Goal: Task Accomplishment & Management: Use online tool/utility

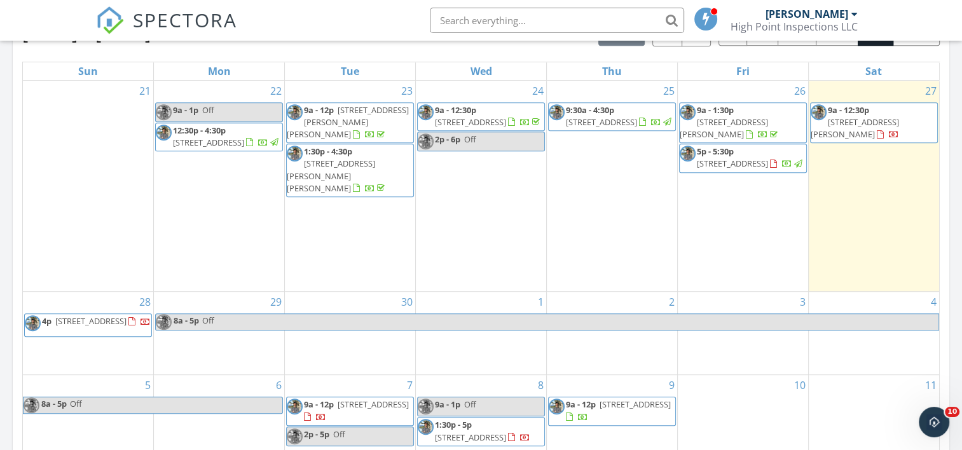
scroll to position [584, 0]
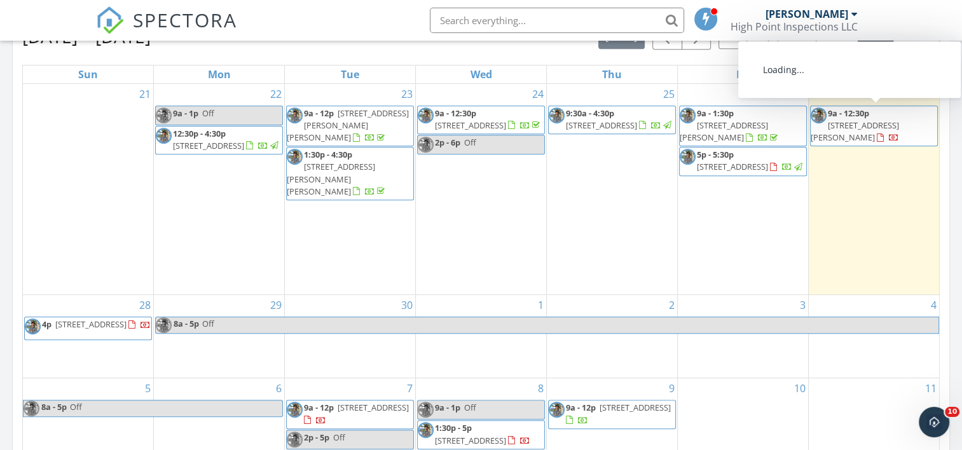
click at [877, 125] on span "[STREET_ADDRESS][PERSON_NAME]" at bounding box center [855, 132] width 88 height 24
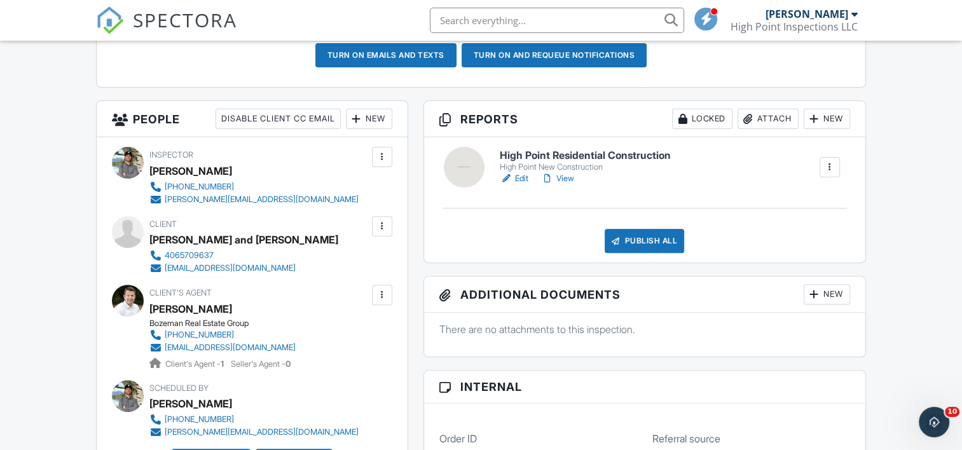
scroll to position [386, 0]
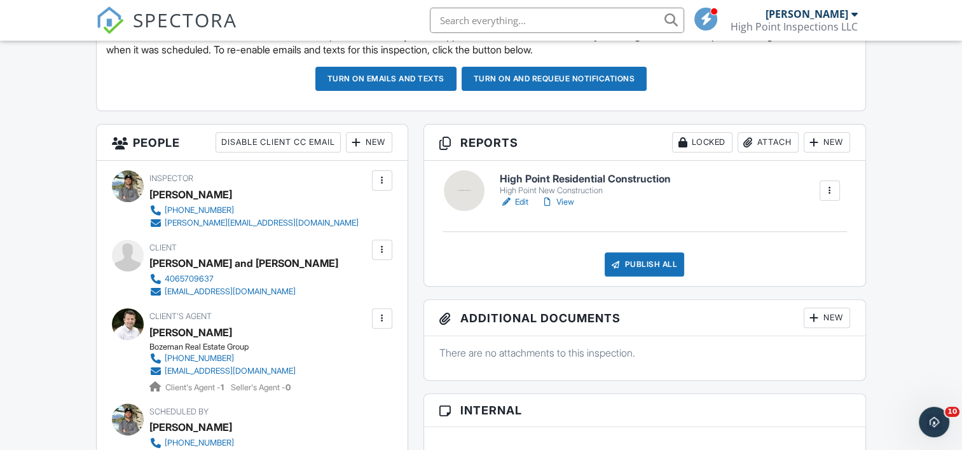
click at [566, 174] on h6 "High Point Residential Construction" at bounding box center [585, 179] width 171 height 11
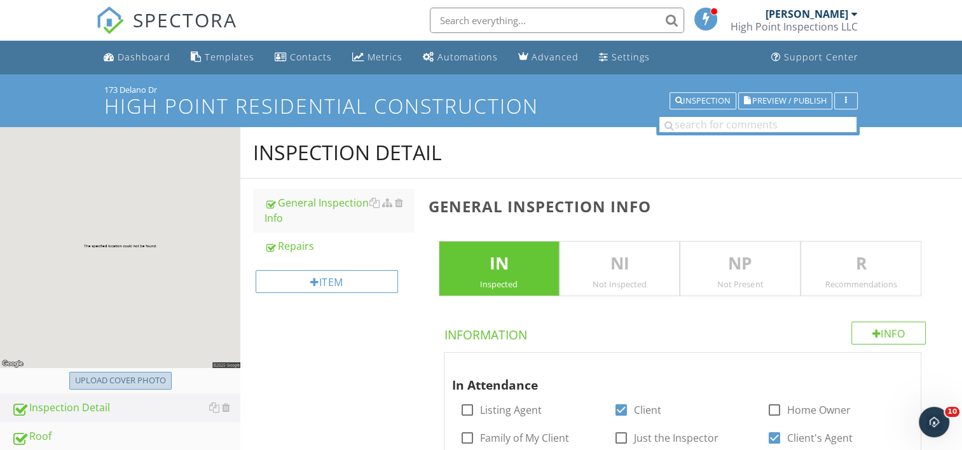
click at [133, 383] on div "Upload cover photo" at bounding box center [120, 381] width 91 height 13
type input "C:\fakepath\IMG_9720.jpg"
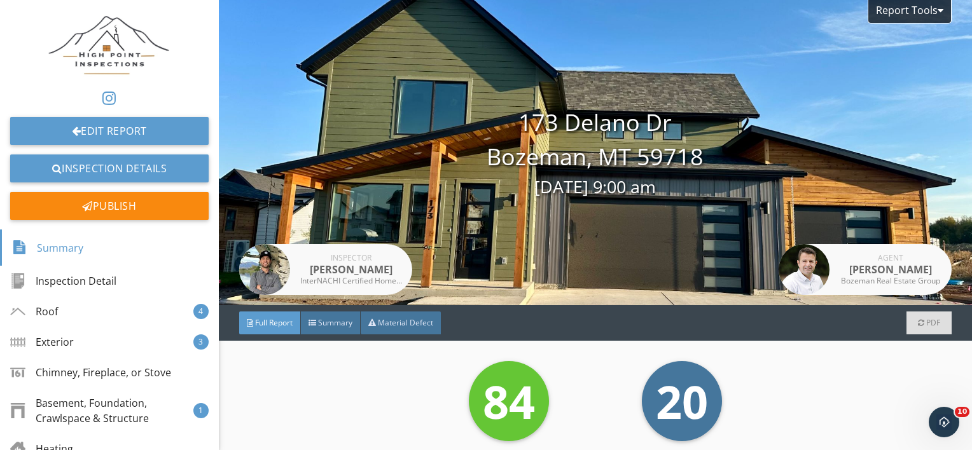
click at [320, 334] on div "Full Report Summary Material Defect PDF" at bounding box center [595, 323] width 753 height 36
click at [328, 330] on div "Summary" at bounding box center [331, 323] width 60 height 23
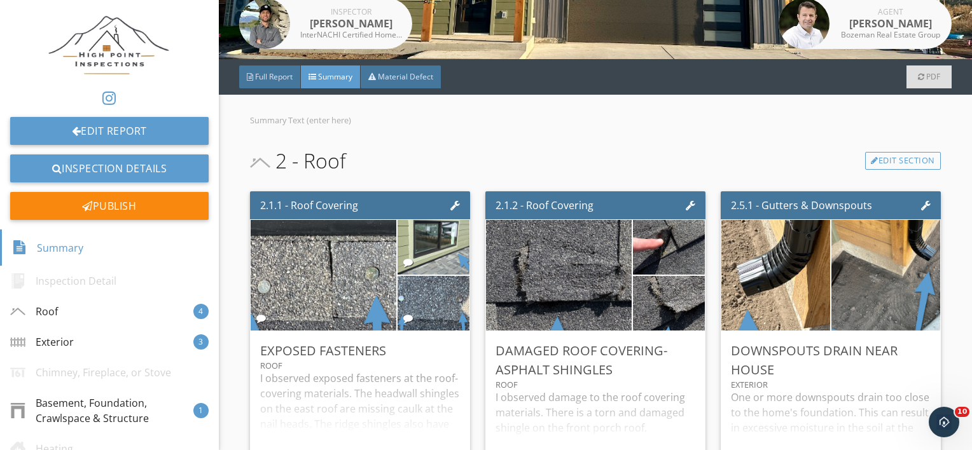
scroll to position [247, 0]
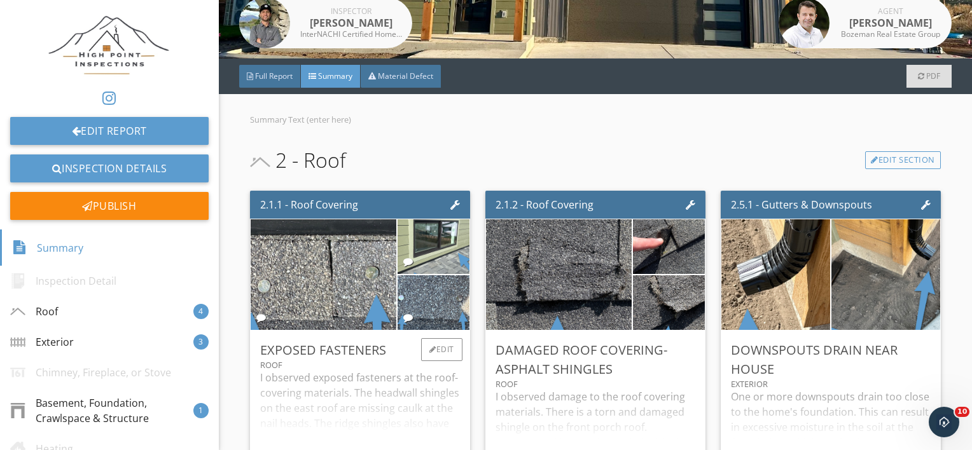
click at [369, 389] on div "I observed exposed fasteners at the roof-covering materials. The headwall shing…" at bounding box center [360, 415] width 200 height 90
click at [641, 422] on div "I observed damage to the roof covering materials. There is a torn and damaged s…" at bounding box center [595, 424] width 200 height 71
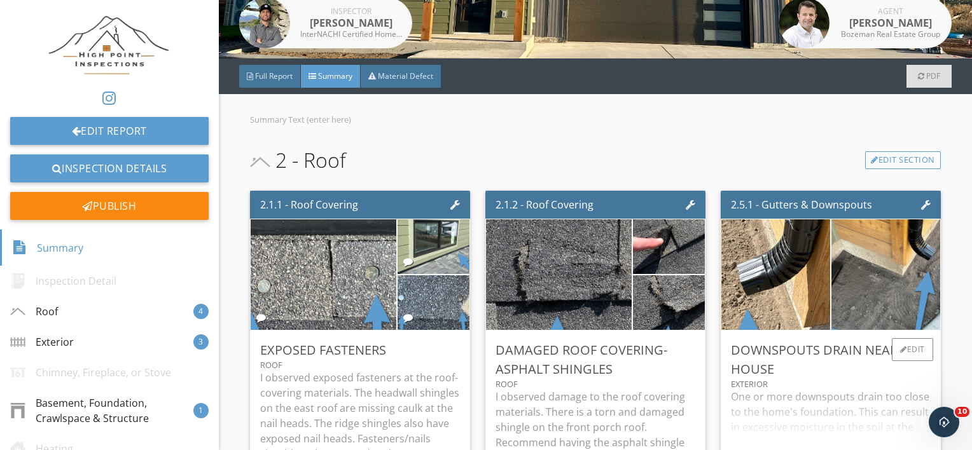
click at [791, 396] on div "One or more downspouts drain too close to the home's foundation. This can resul…" at bounding box center [831, 424] width 200 height 71
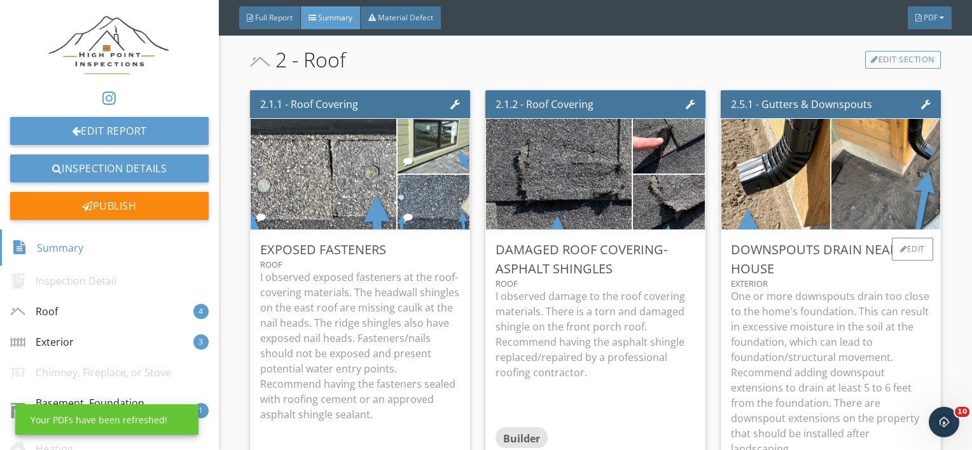
scroll to position [318, 0]
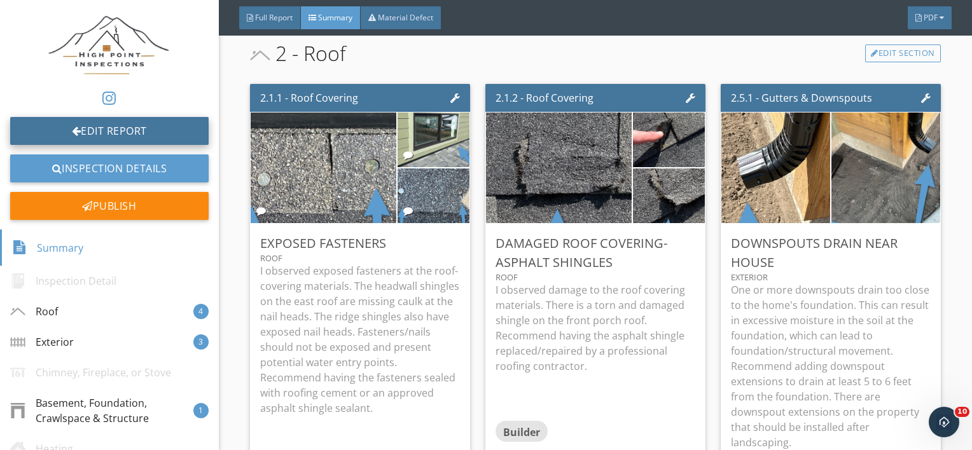
click at [98, 120] on link "Edit Report" at bounding box center [109, 131] width 198 height 28
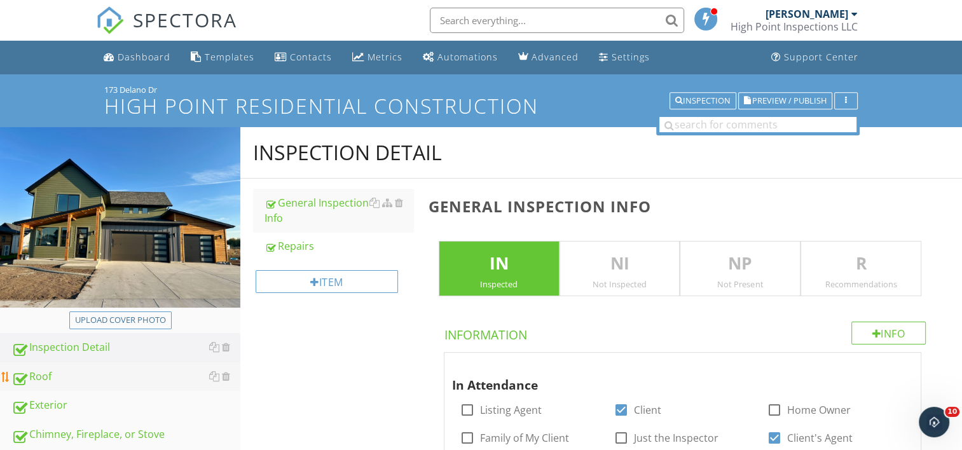
click at [50, 379] on div "Roof" at bounding box center [125, 377] width 229 height 17
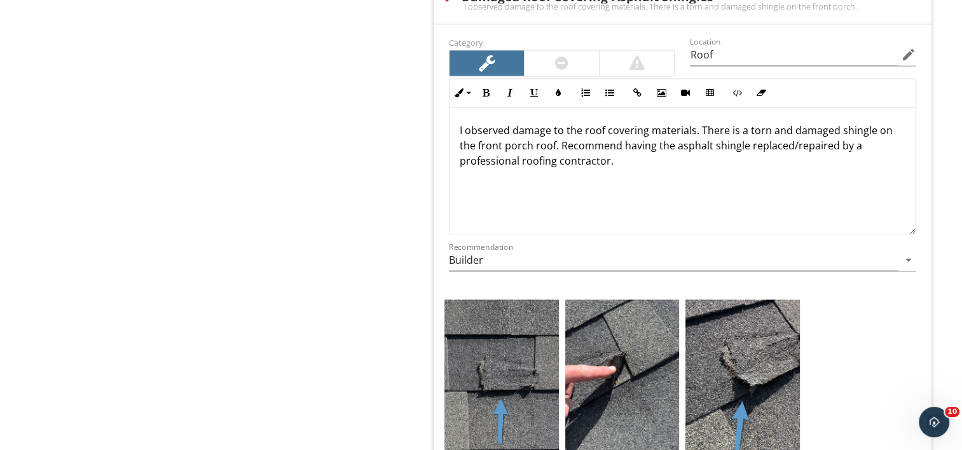
scroll to position [2060, 0]
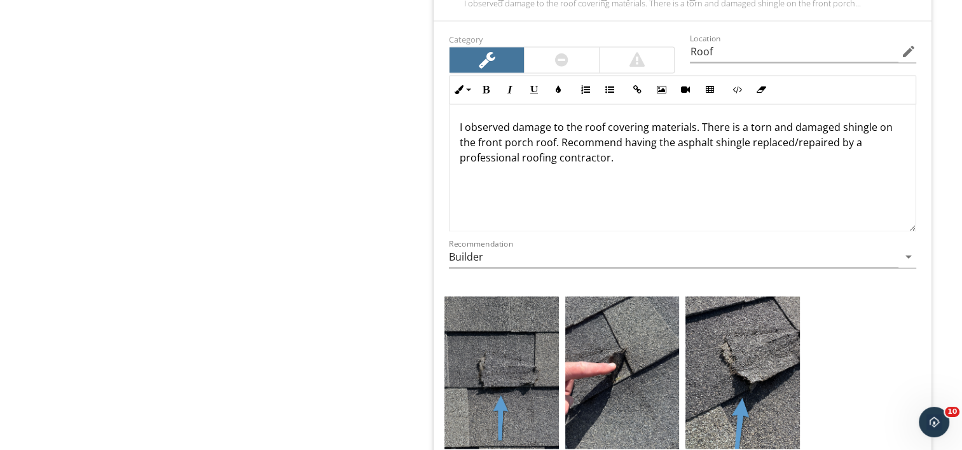
click at [568, 58] on div at bounding box center [561, 59] width 13 height 15
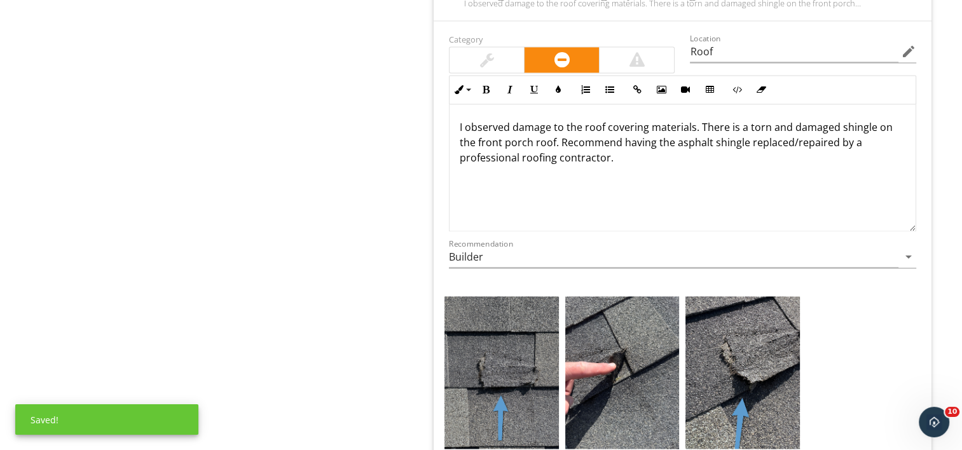
scroll to position [0, 0]
click at [503, 328] on img at bounding box center [501, 372] width 114 height 153
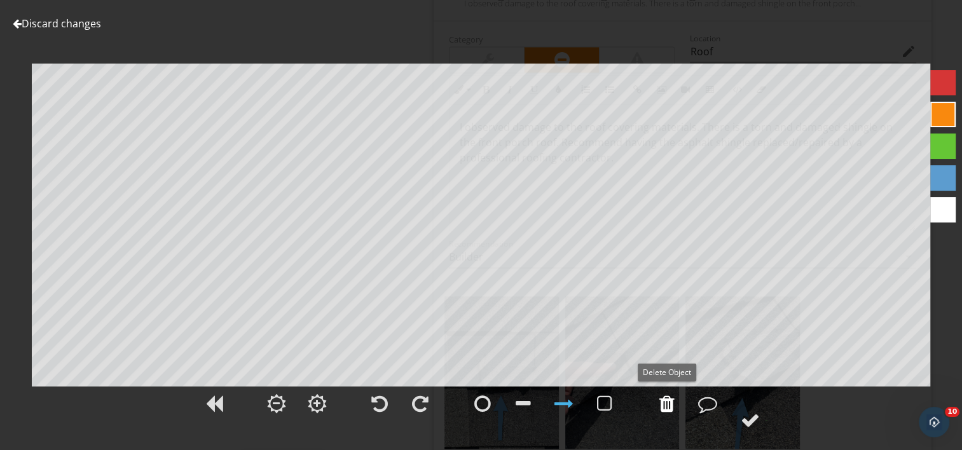
click at [666, 404] on div at bounding box center [666, 403] width 15 height 19
click at [750, 425] on div at bounding box center [750, 420] width 19 height 19
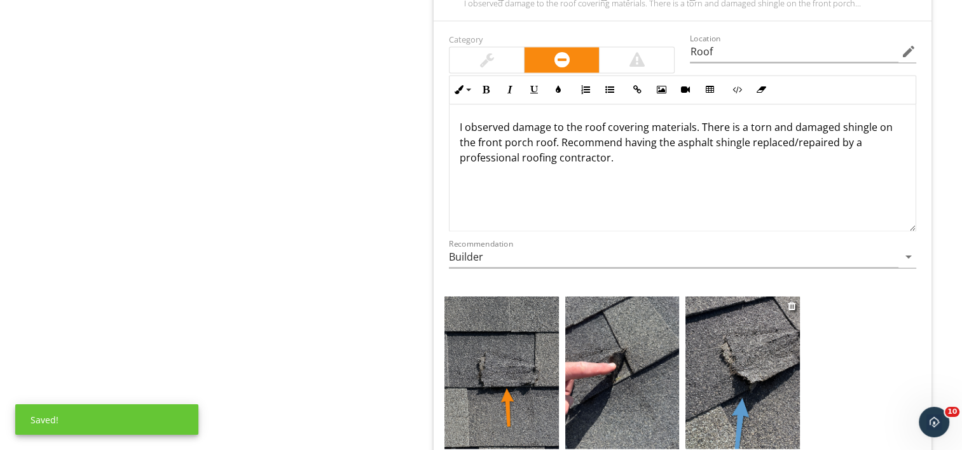
click at [728, 390] on img at bounding box center [742, 372] width 114 height 153
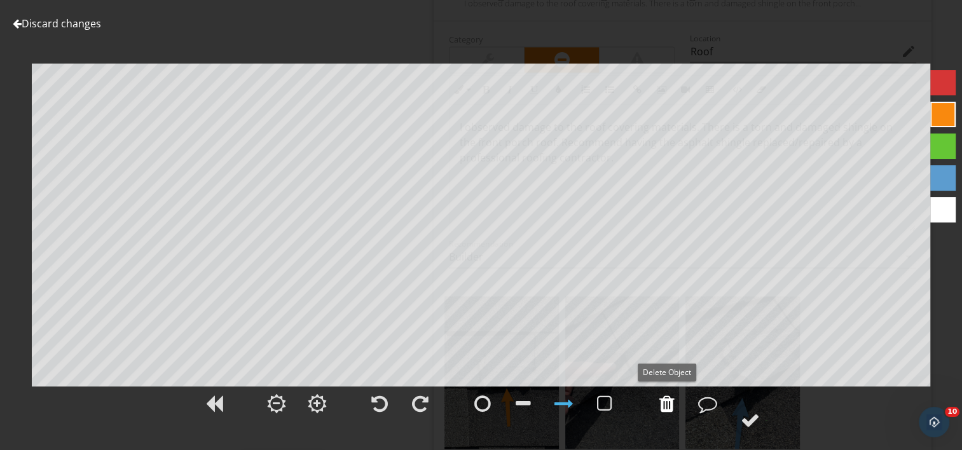
click at [664, 409] on div at bounding box center [666, 403] width 15 height 19
click at [752, 420] on div at bounding box center [750, 420] width 19 height 19
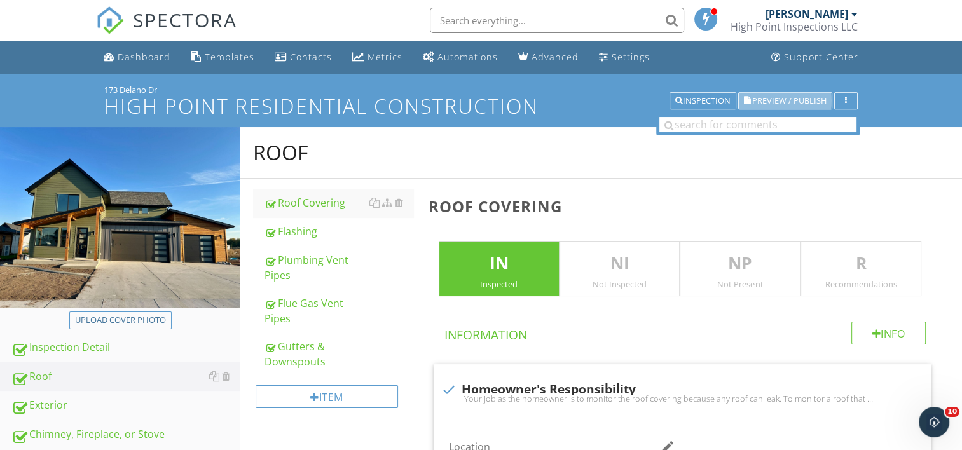
click at [777, 108] on button "Preview / Publish" at bounding box center [785, 101] width 94 height 18
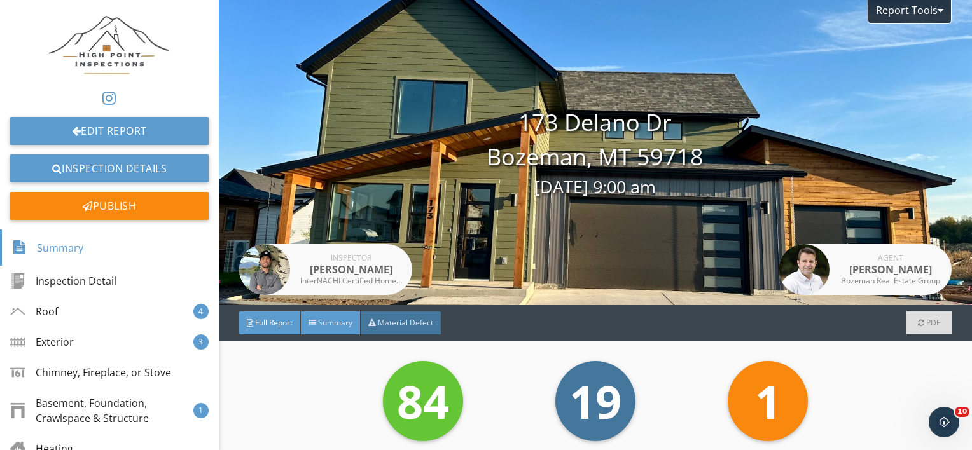
click at [338, 327] on span "Summary" at bounding box center [335, 322] width 34 height 11
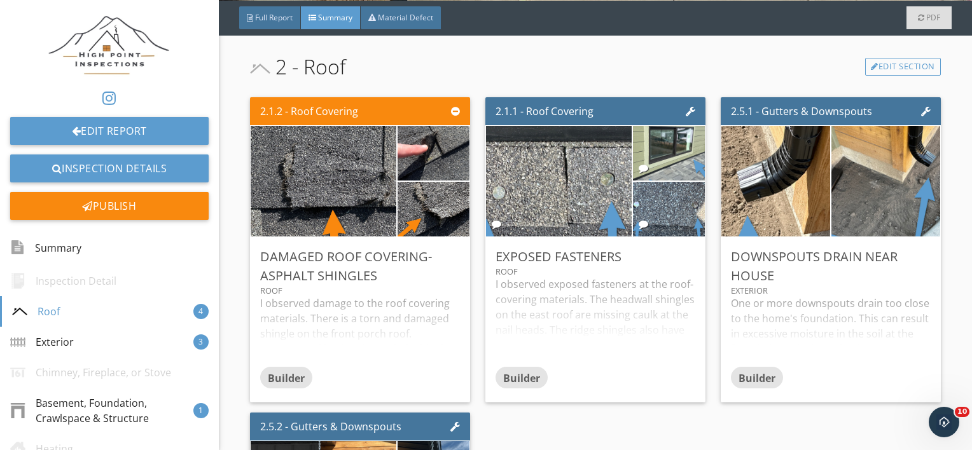
scroll to position [414, 0]
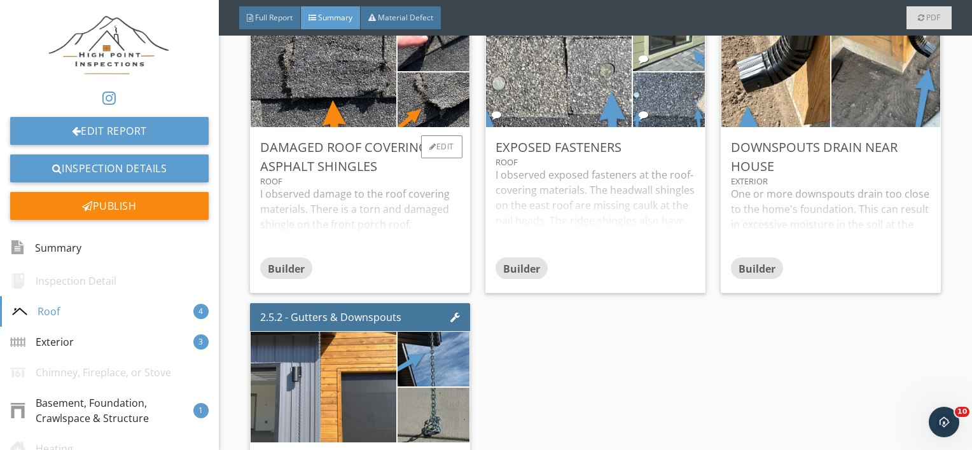
click at [414, 239] on div "I observed damage to the roof covering materials. There is a torn and damaged s…" at bounding box center [360, 221] width 200 height 71
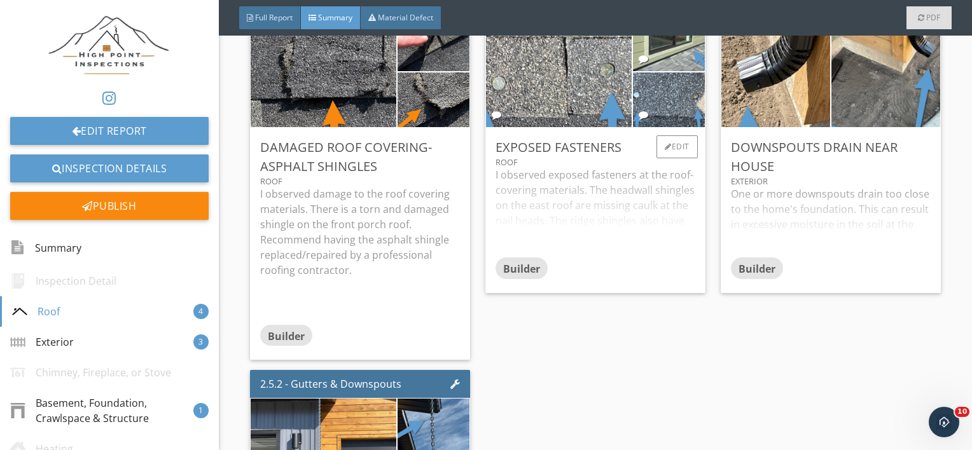
click at [552, 233] on div "I observed exposed fasteners at the roof-covering materials. The headwall shing…" at bounding box center [595, 212] width 200 height 90
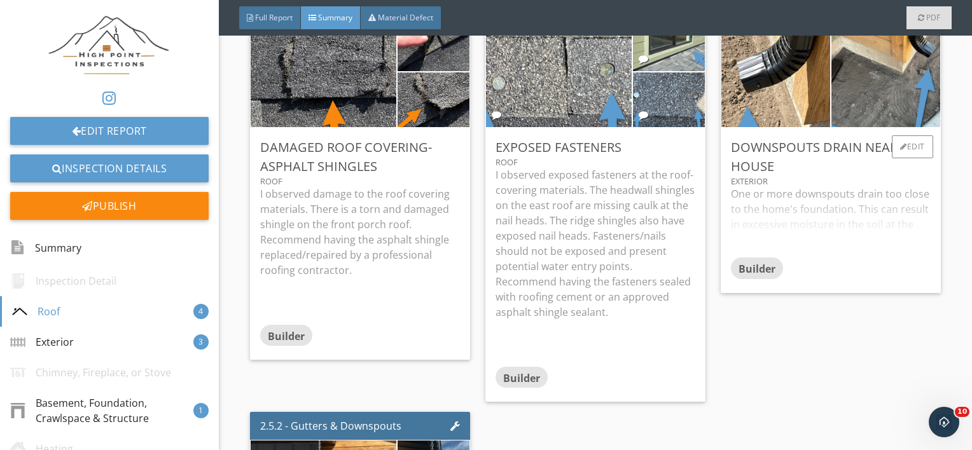
click at [760, 221] on div "One or more downspouts drain too close to the home's foundation. This can resul…" at bounding box center [831, 221] width 200 height 71
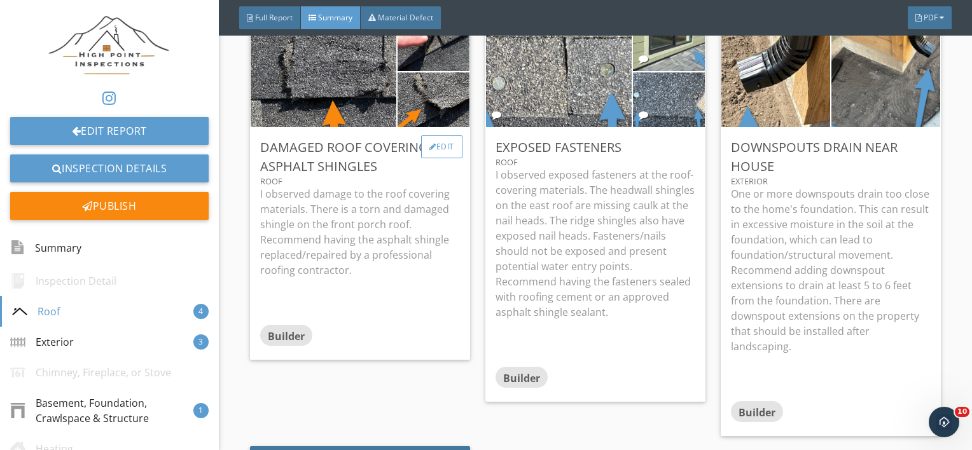
click at [441, 142] on div "Edit" at bounding box center [441, 146] width 41 height 23
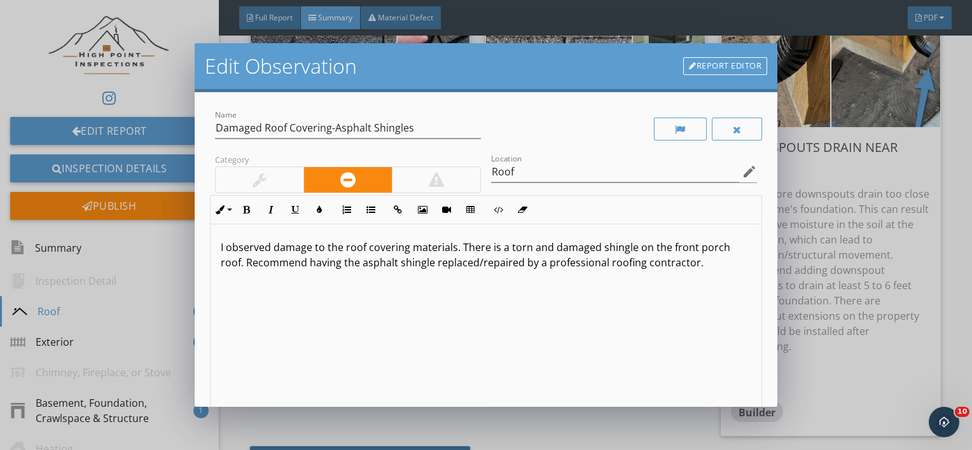
click at [362, 267] on p "I observed damage to the roof covering materials. There is a torn and damaged s…" at bounding box center [486, 255] width 531 height 31
click at [563, 266] on p "I observed damage to the roof covering materials. There is a torn and damaged s…" at bounding box center [486, 255] width 531 height 31
click at [483, 303] on div "I observed damage to the roof covering materials. There is a torn and damaged s…" at bounding box center [485, 325] width 551 height 202
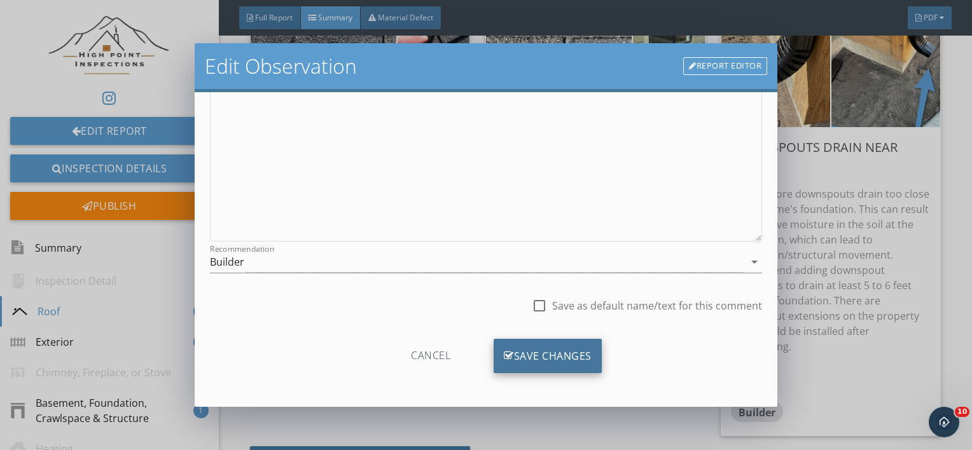
click at [504, 356] on icon at bounding box center [509, 356] width 10 height 14
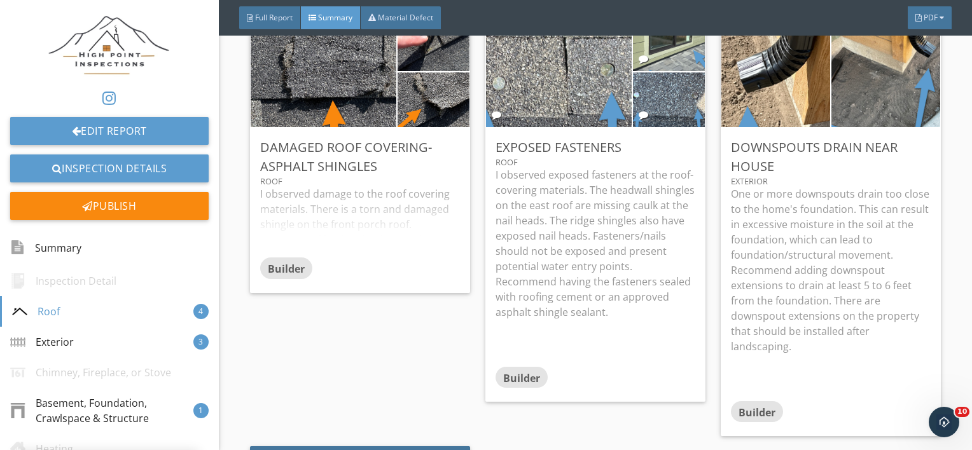
scroll to position [34, 0]
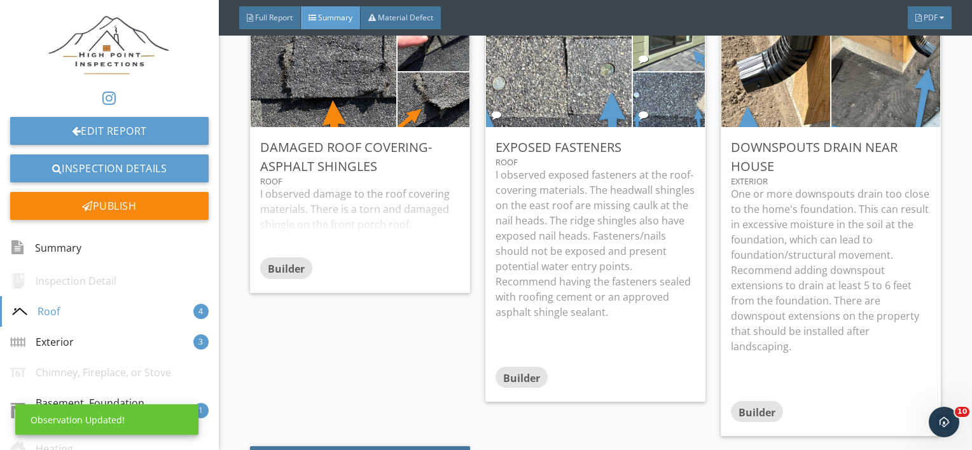
click at [397, 217] on div "I observed damage to the roof covering materials. There is a torn and damaged s…" at bounding box center [360, 221] width 200 height 71
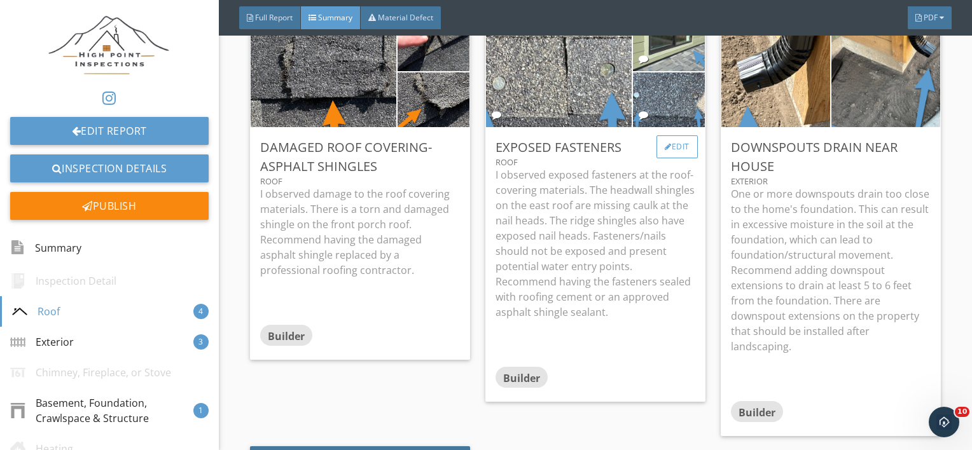
click at [670, 155] on div "Edit" at bounding box center [676, 146] width 41 height 23
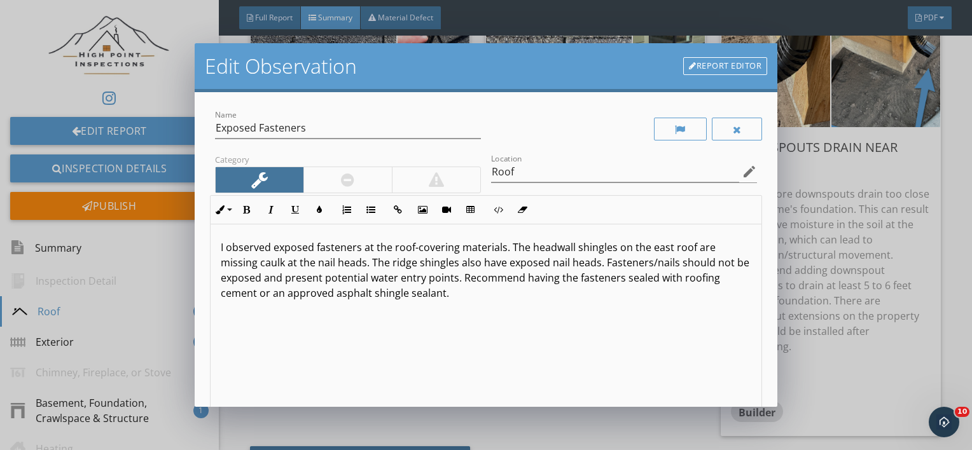
click at [529, 306] on div "I observed exposed fasteners at the roof-covering materials. The headwall shing…" at bounding box center [485, 325] width 551 height 202
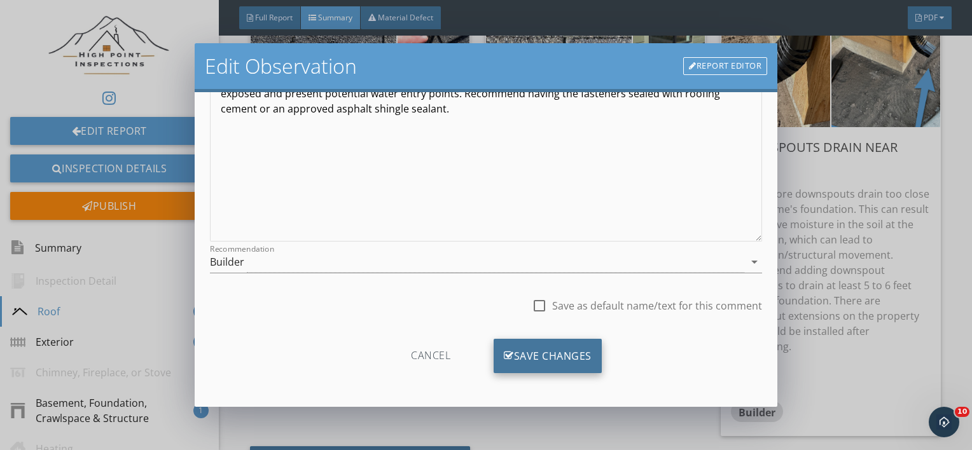
click at [505, 349] on icon at bounding box center [509, 356] width 10 height 14
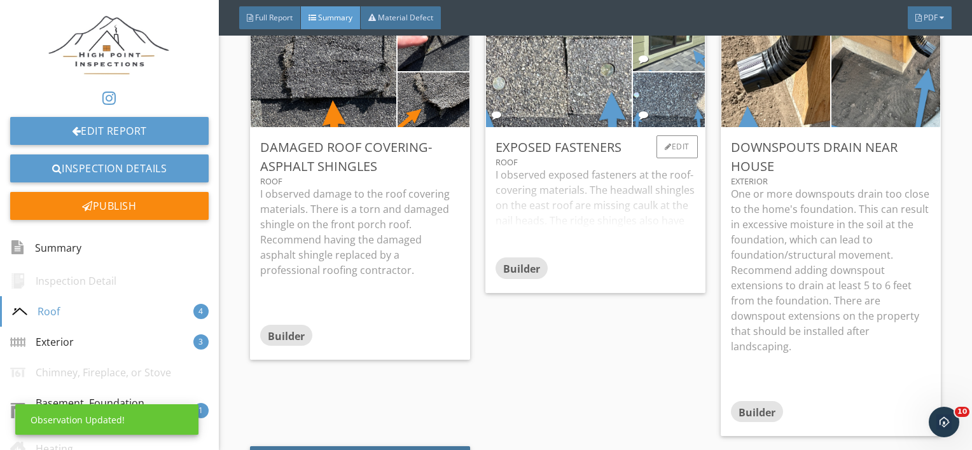
click at [574, 240] on div "I observed exposed fasteners at the roof-covering materials. The headwall shing…" at bounding box center [595, 212] width 200 height 90
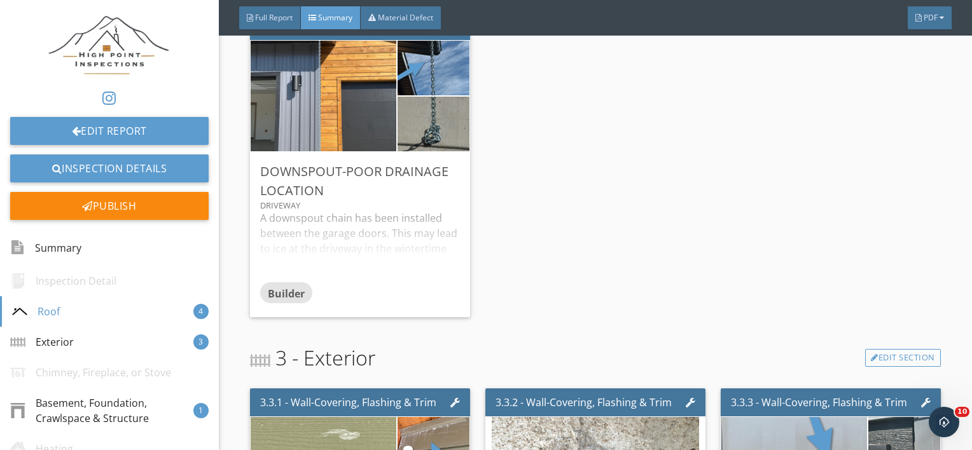
scroll to position [859, 0]
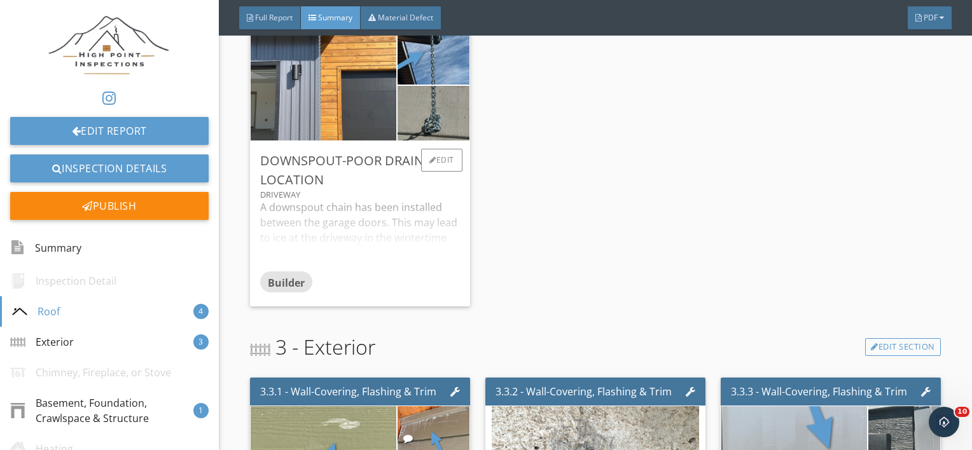
click at [369, 267] on div "A downspout chain has been installed between the garage doors. This may lead to…" at bounding box center [360, 235] width 200 height 71
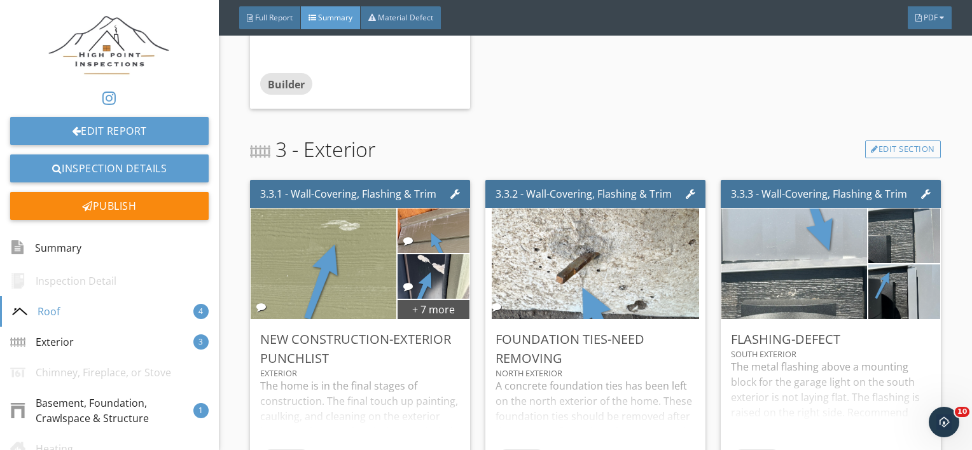
scroll to position [1214, 0]
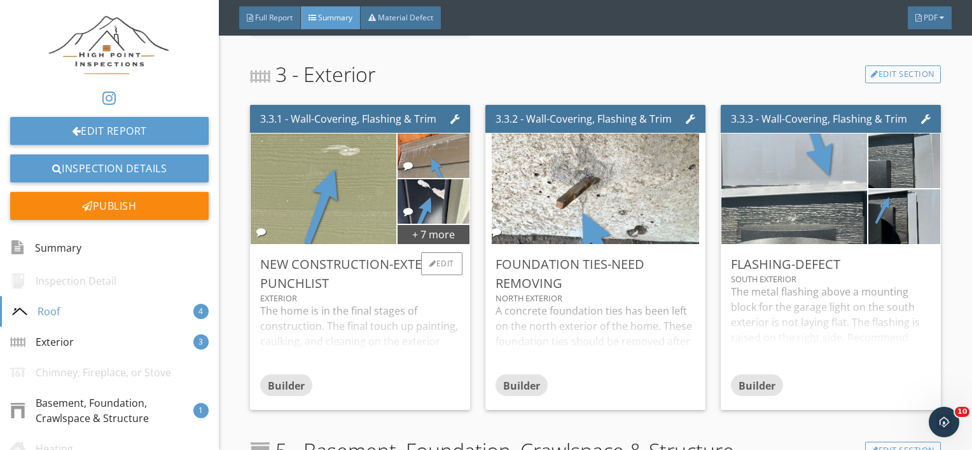
click at [324, 336] on div "The home is in the final stages of construction. The final touch up painting, c…" at bounding box center [360, 338] width 200 height 71
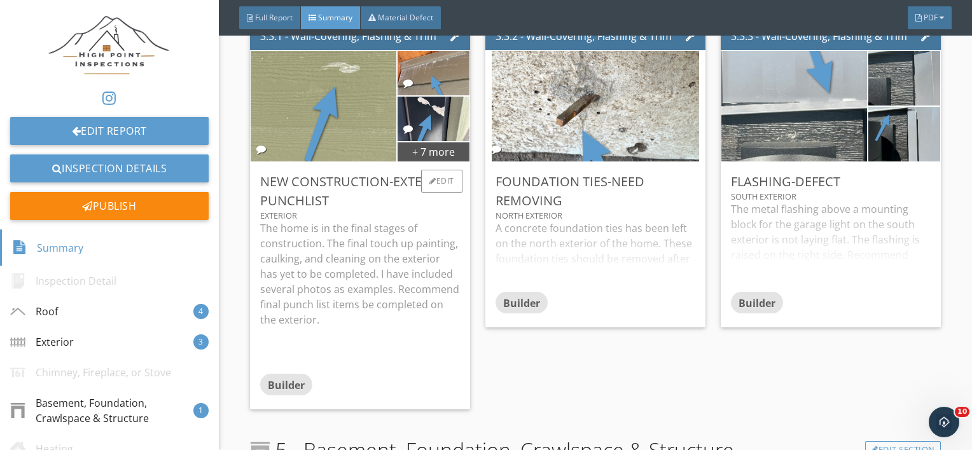
scroll to position [1298, 0]
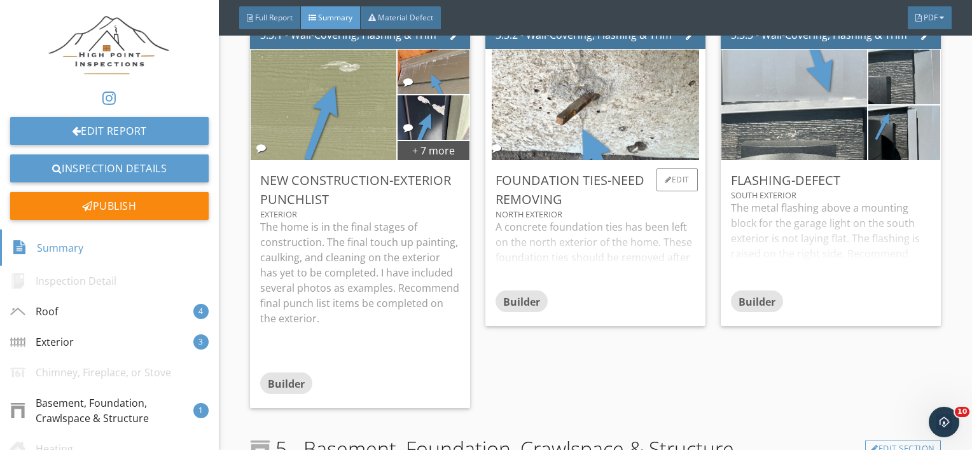
click at [596, 277] on div "A concrete foundation ties has been left on the north exterior of the home. The…" at bounding box center [595, 254] width 200 height 71
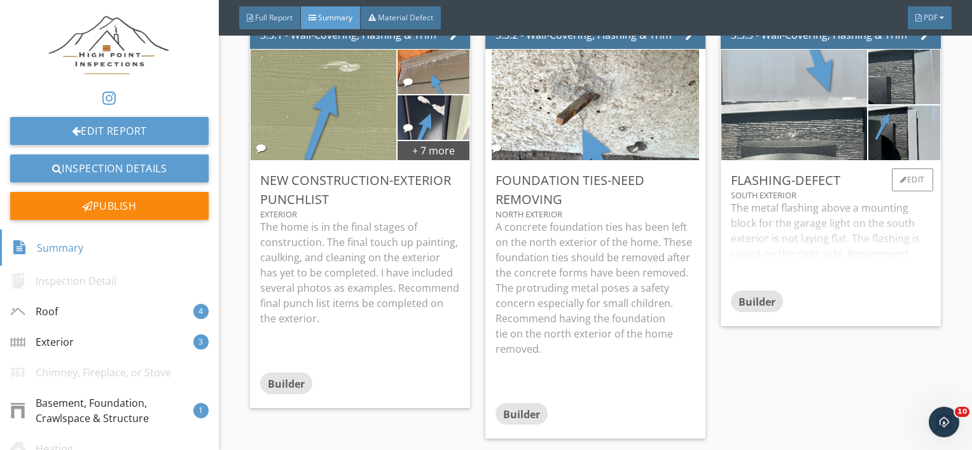
click at [819, 236] on div "The metal flashing above a mounting block for the garage light on the south ext…" at bounding box center [831, 245] width 200 height 90
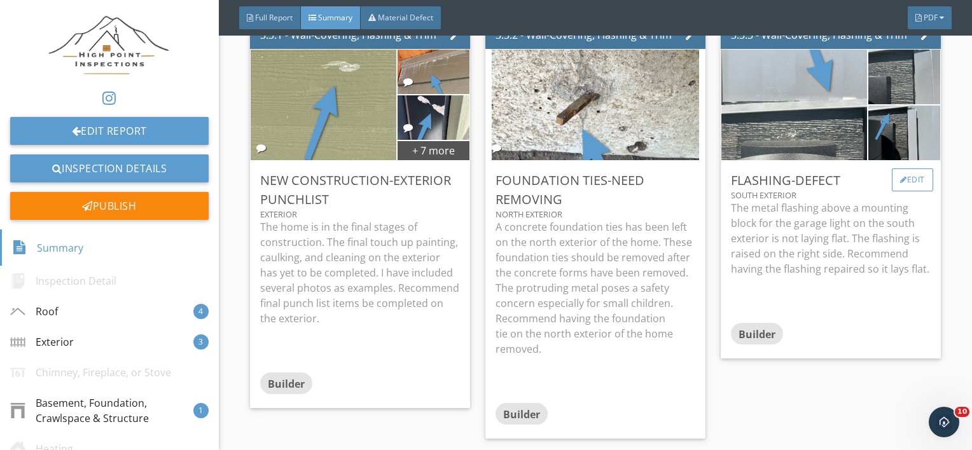
click at [901, 180] on div "Edit" at bounding box center [911, 180] width 41 height 23
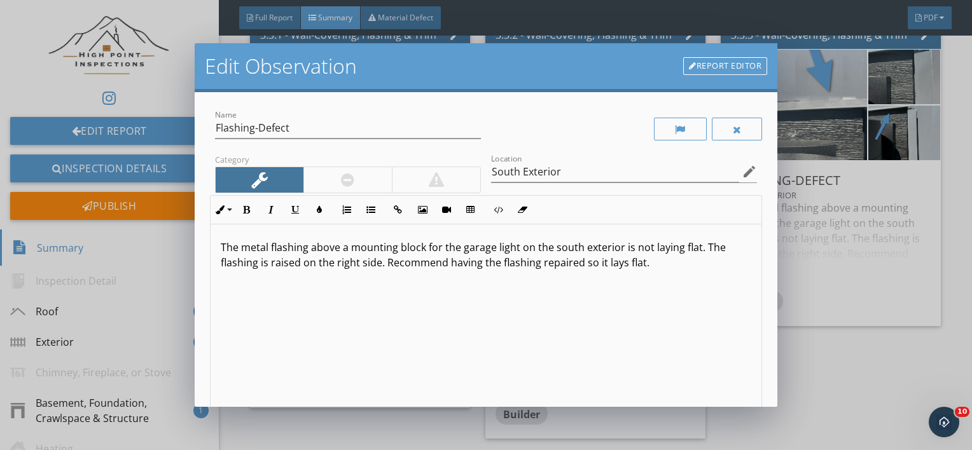
click at [441, 252] on p "The metal flashing above a mounting block for the garage light on the south ext…" at bounding box center [486, 255] width 531 height 31
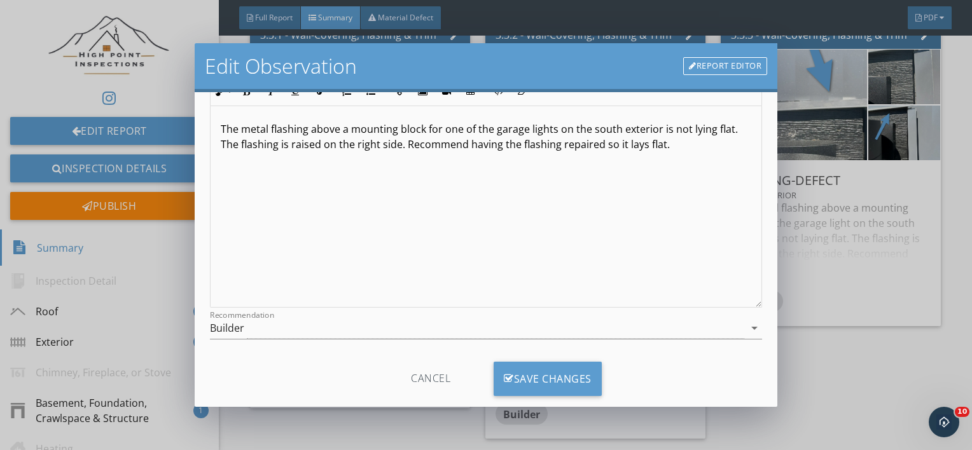
scroll to position [141, 0]
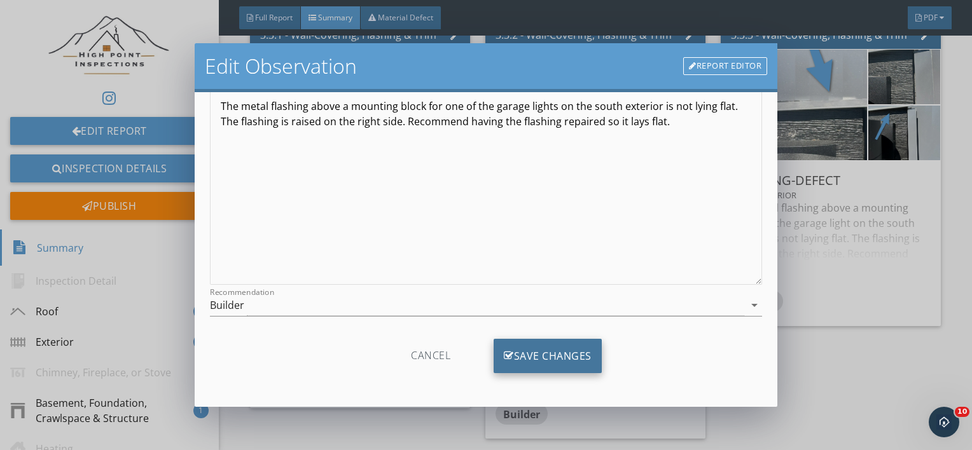
click at [534, 352] on div "Save Changes" at bounding box center [547, 356] width 108 height 34
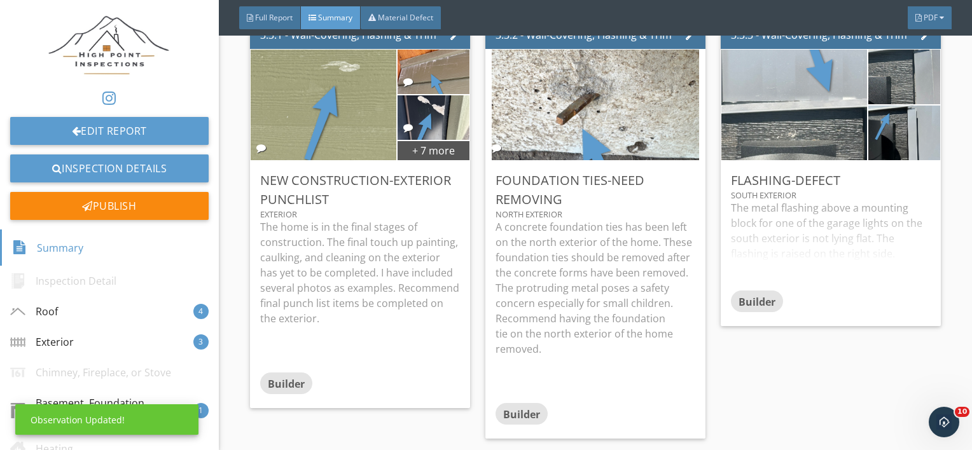
scroll to position [0, 0]
click at [798, 270] on div "The metal flashing above a mounting block for one of the garage lights on the s…" at bounding box center [831, 245] width 200 height 90
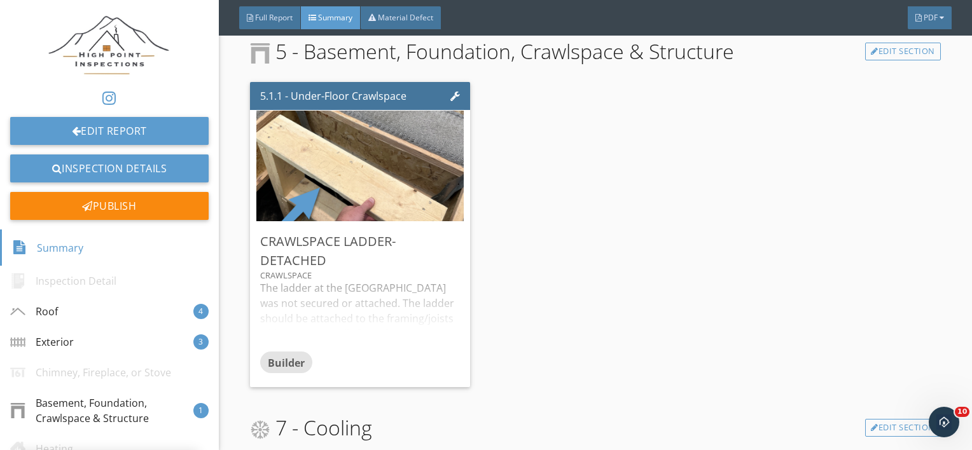
scroll to position [1728, 0]
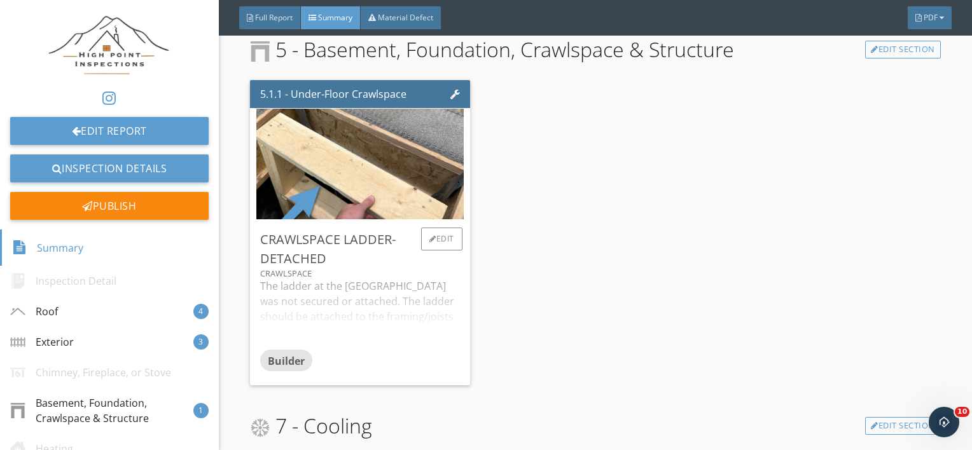
click at [375, 338] on div "The ladder at the crawlspace hatch was not secured or attached. The ladder shou…" at bounding box center [360, 314] width 200 height 71
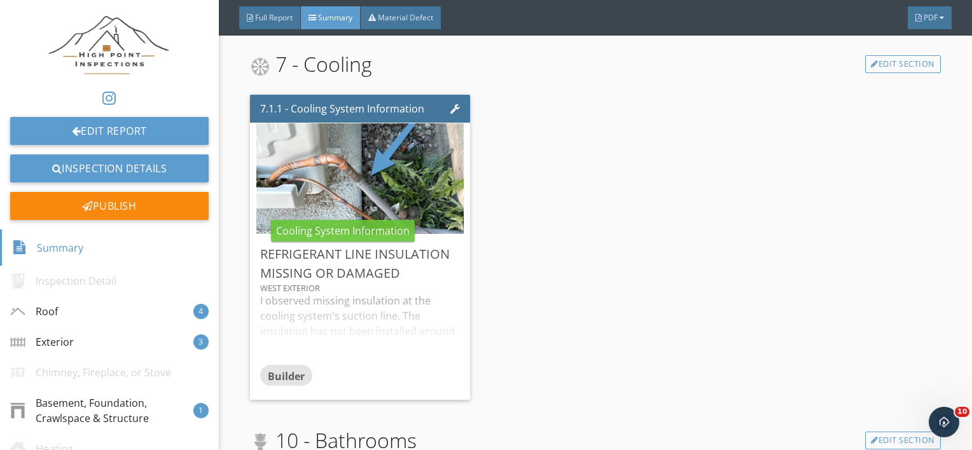
scroll to position [2162, 0]
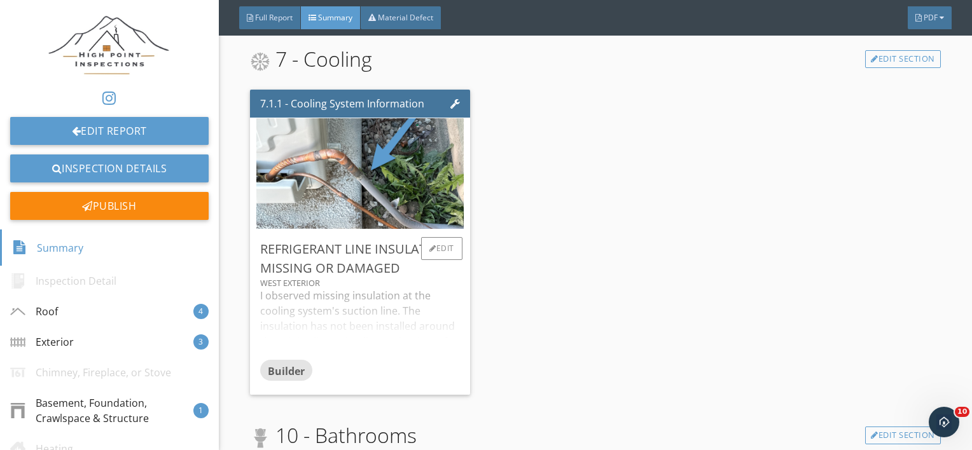
click at [367, 334] on div "I observed missing insulation at the cooling system's suction line. The insulat…" at bounding box center [360, 323] width 200 height 71
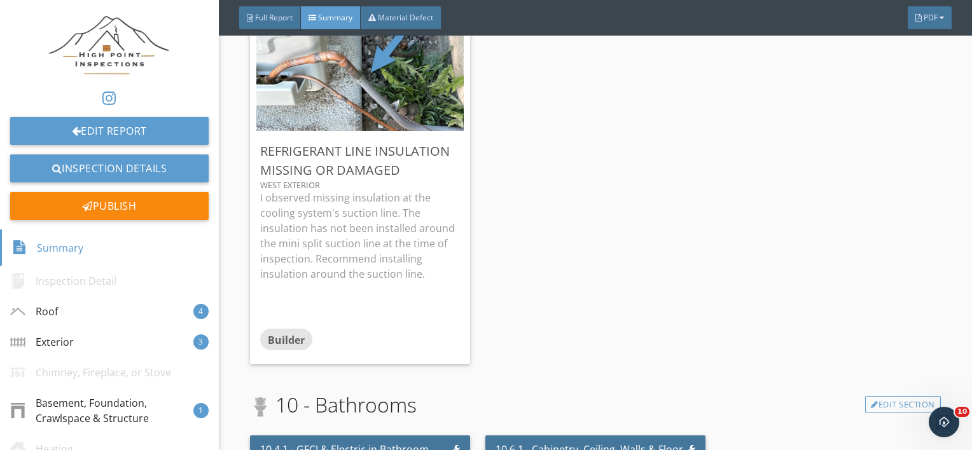
scroll to position [2261, 0]
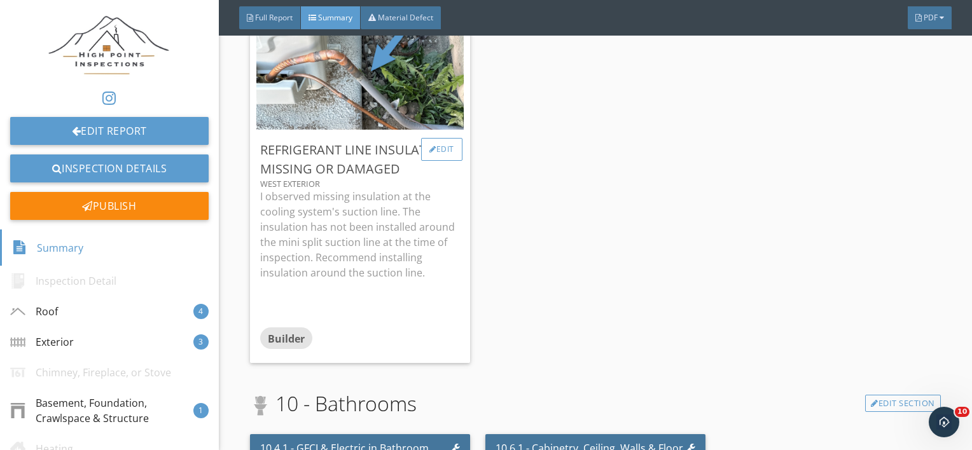
click at [430, 146] on div at bounding box center [432, 150] width 7 height 8
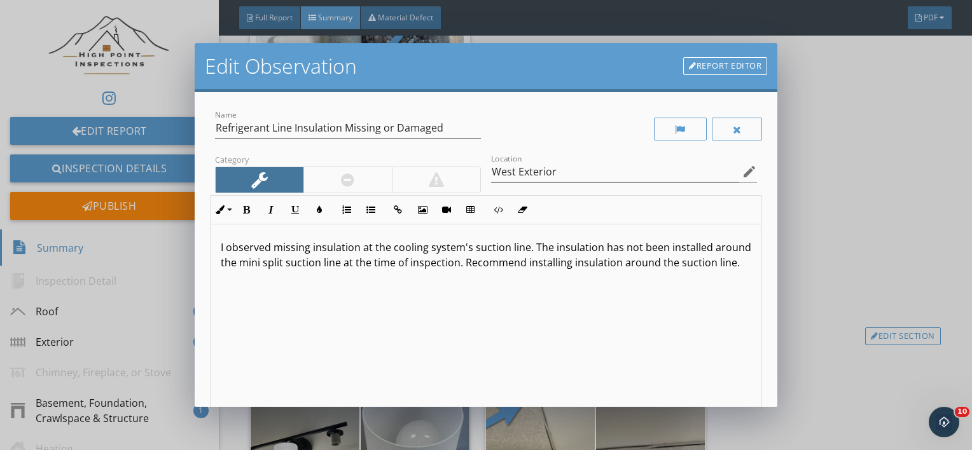
click at [356, 266] on p "I observed missing insulation at the cooling system's suction line. The insulat…" at bounding box center [486, 255] width 531 height 31
click at [320, 266] on p "I observed missing insulation at the cooling system's suction line. The insulat…" at bounding box center [486, 255] width 531 height 31
click at [415, 282] on div "I observed missing insulation at the cooling system's suction line. The insulat…" at bounding box center [485, 325] width 551 height 202
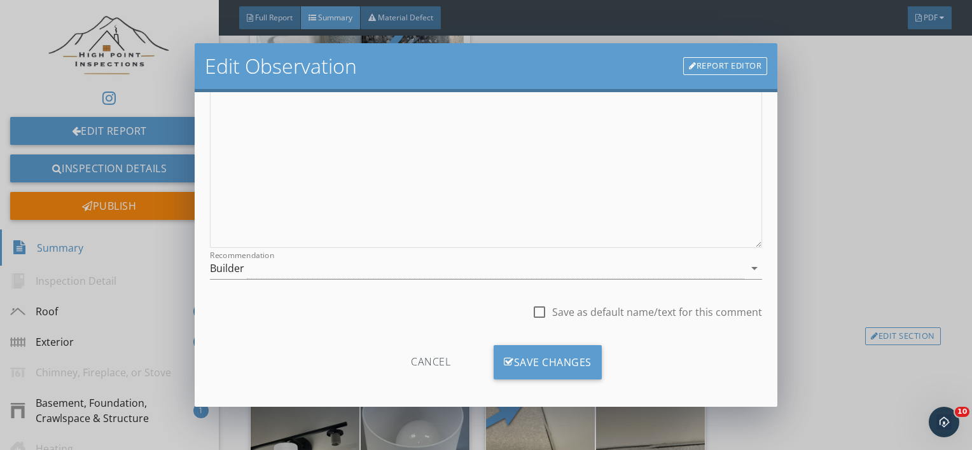
scroll to position [184, 0]
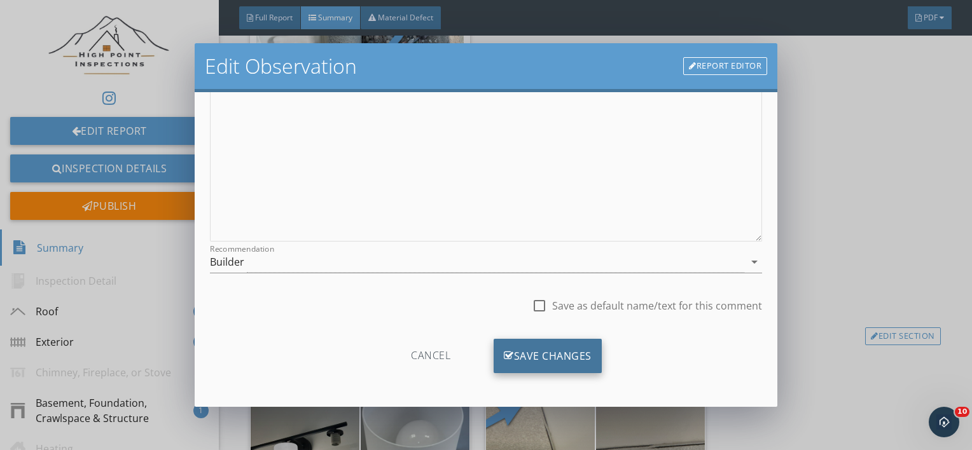
click at [529, 359] on div "Save Changes" at bounding box center [547, 356] width 108 height 34
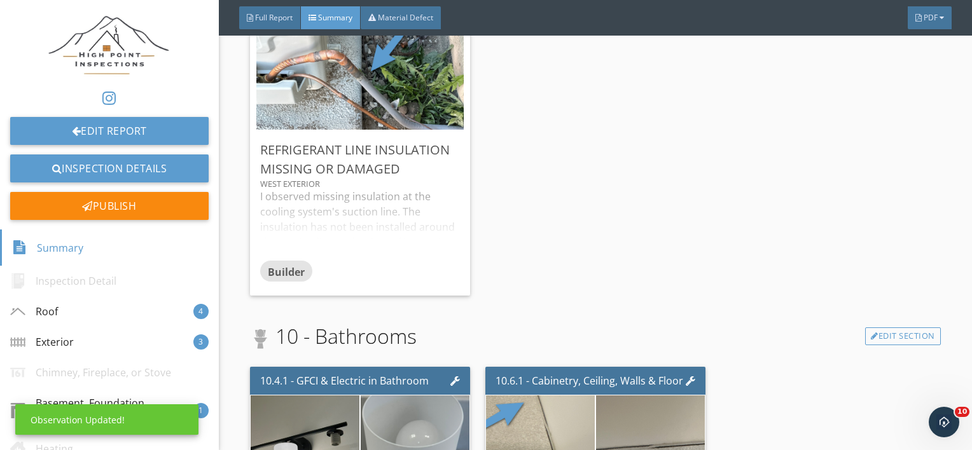
scroll to position [34, 0]
click at [397, 201] on div "I observed missing insulation at the cooling system's suction line. The insulat…" at bounding box center [360, 224] width 200 height 71
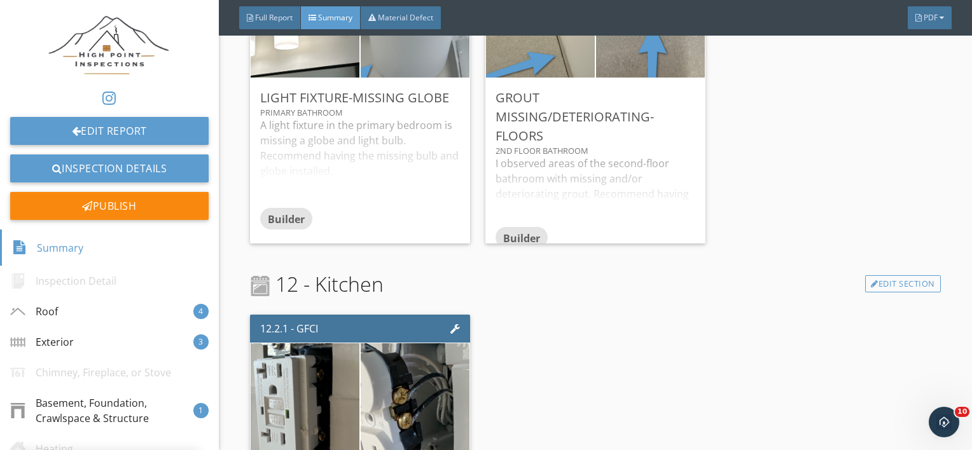
scroll to position [2758, 0]
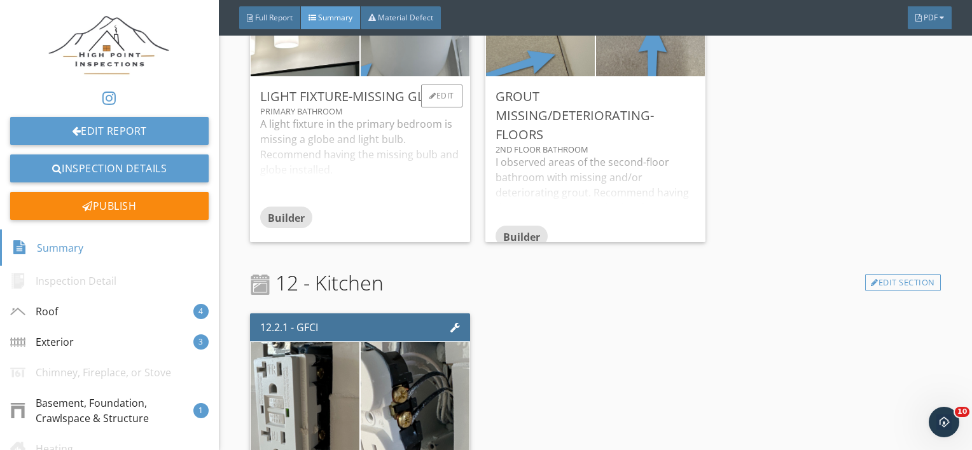
click at [374, 193] on div "A light fixture in the primary bedroom is missing a globe and light bulb. Recom…" at bounding box center [360, 161] width 200 height 90
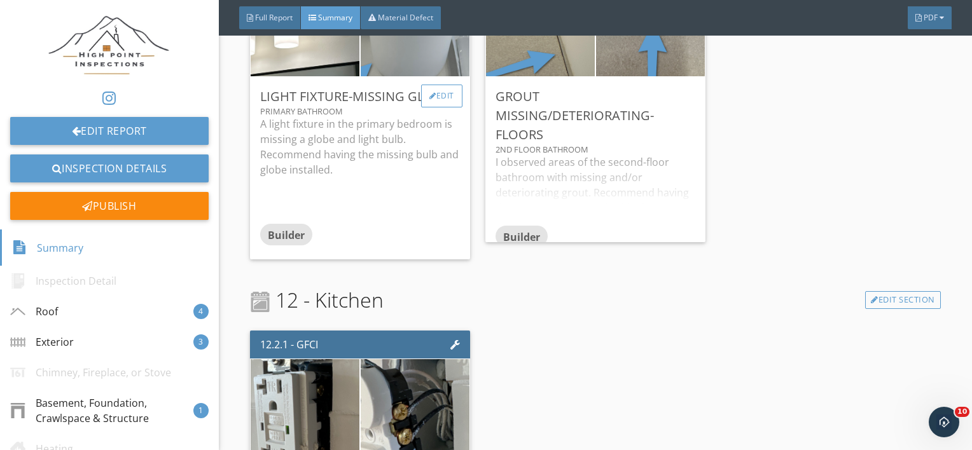
click at [443, 92] on div "Edit" at bounding box center [441, 96] width 41 height 23
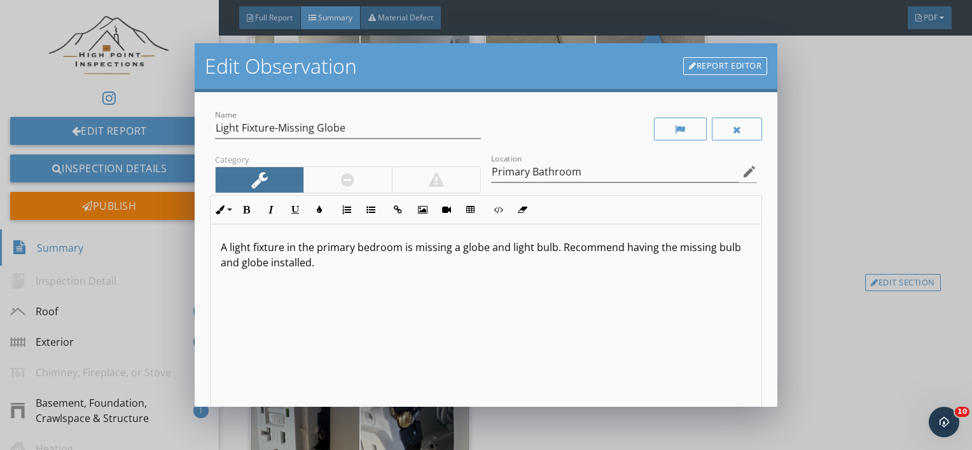
click at [403, 251] on p "A light fixture in the primary bedroom is missing a globe and light bulb. Recom…" at bounding box center [486, 255] width 531 height 31
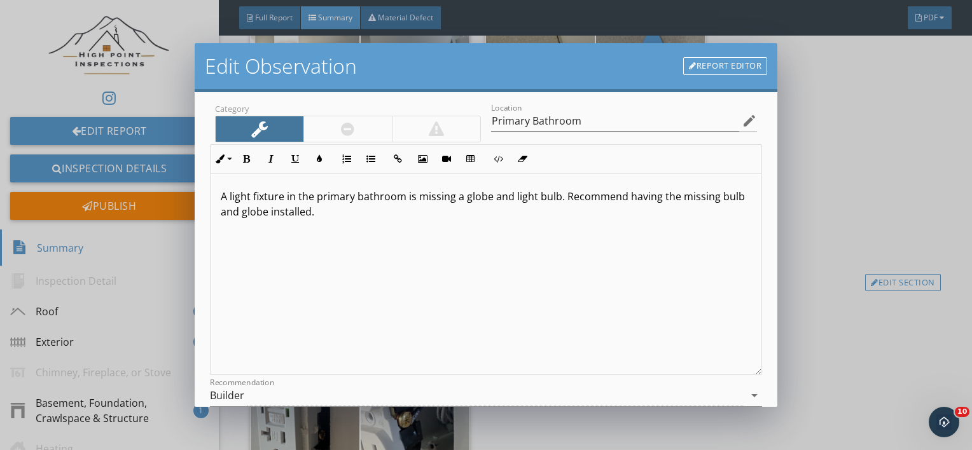
scroll to position [184, 0]
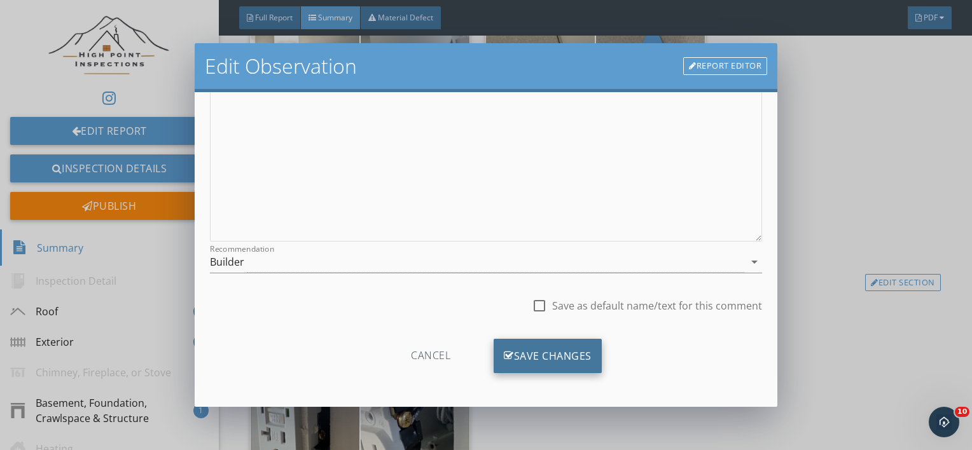
click at [510, 364] on div "Save Changes" at bounding box center [547, 356] width 108 height 34
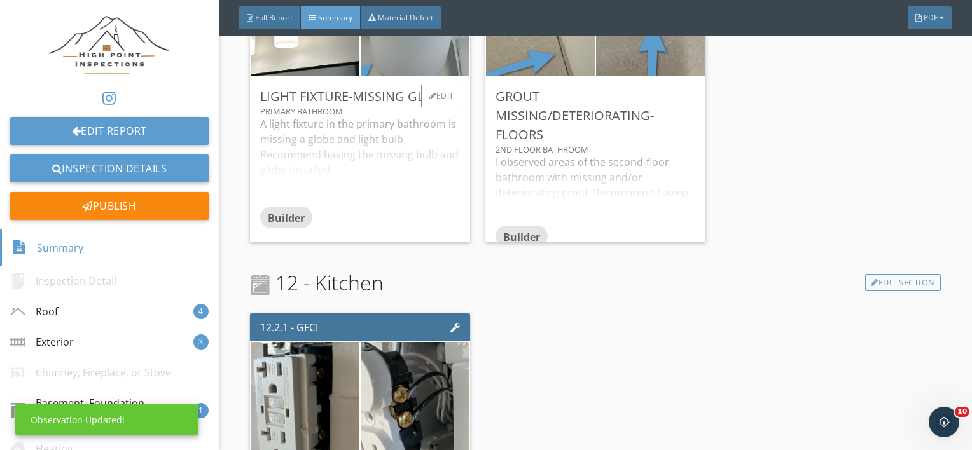
click at [354, 222] on div "Builder" at bounding box center [360, 219] width 200 height 25
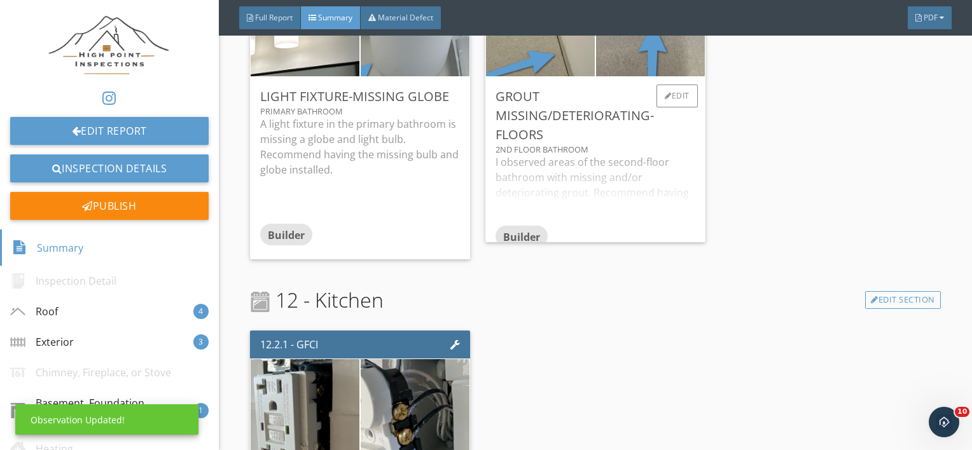
click at [578, 196] on div "I observed areas of the second-floor bathroom with missing and/or deteriorating…" at bounding box center [595, 190] width 200 height 71
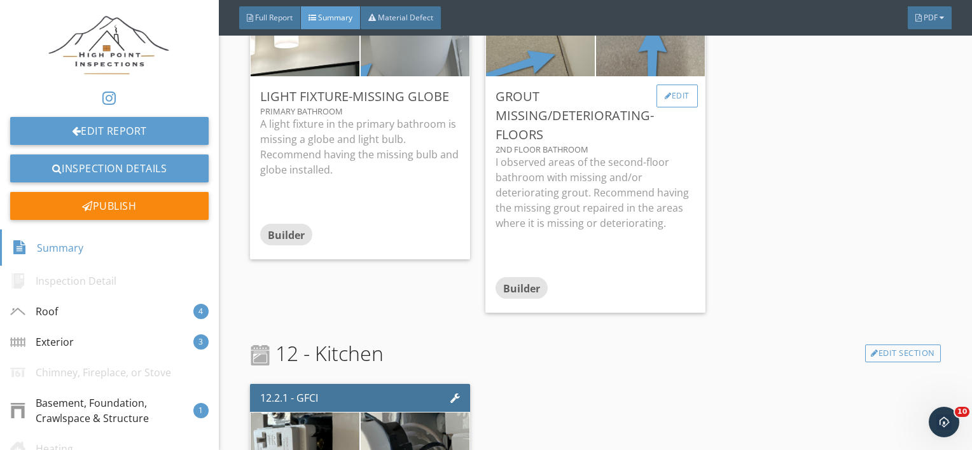
click at [669, 106] on div "Edit" at bounding box center [676, 96] width 41 height 23
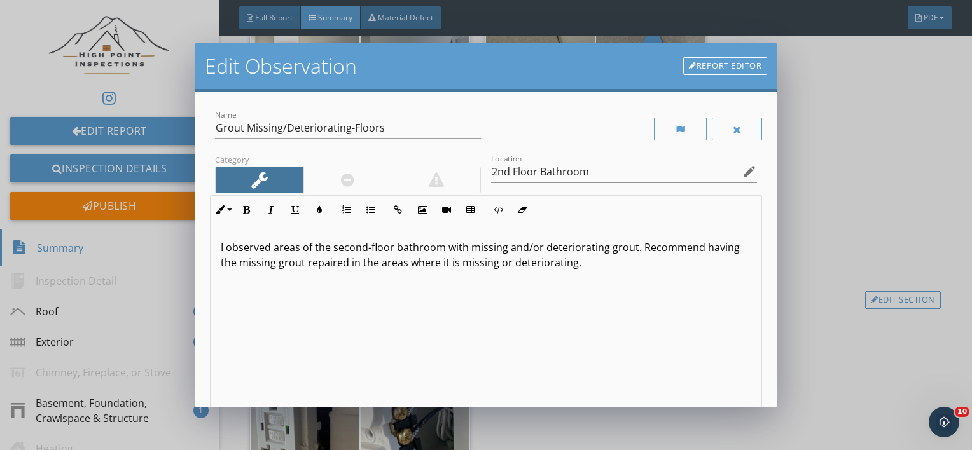
click at [277, 270] on div "I observed areas of the second-floor bathroom with missing and/or deteriorating…" at bounding box center [485, 325] width 551 height 202
click at [559, 273] on div "I observed areas of the second-floor bathroom with missing and/or deteriorating…" at bounding box center [485, 325] width 551 height 202
click at [638, 251] on p "I observed areas of the second-floor bathroom with missing and/or deteriorating…" at bounding box center [486, 255] width 531 height 31
click at [467, 249] on p "I observed areas of the second-floor bathroom with missing and/or deteriorating…" at bounding box center [486, 263] width 531 height 46
click at [434, 253] on p "I observed missing and/or deteriorating grout. There is grout separation along …" at bounding box center [486, 255] width 531 height 31
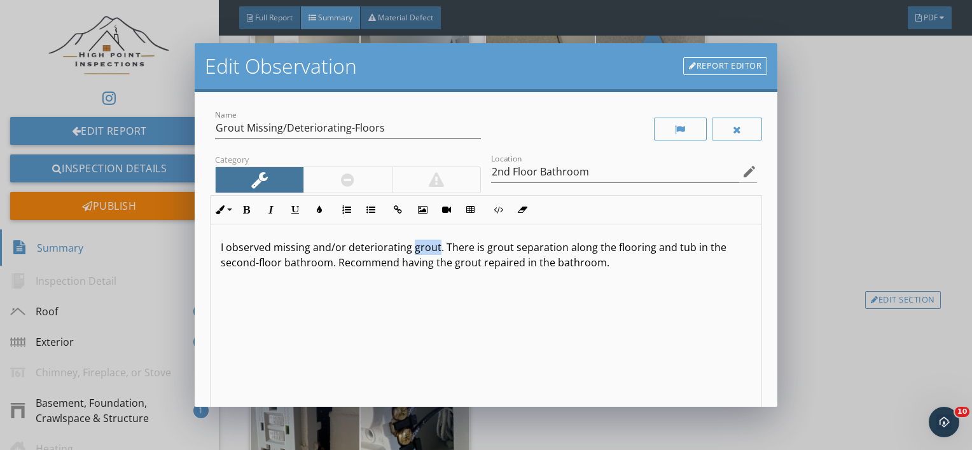
click at [434, 253] on p "I observed missing and/or deteriorating grout. There is grout separation along …" at bounding box center [486, 255] width 531 height 31
click at [484, 327] on div "I observed missing and/or deteriorating grout in a bathroom. There is grout sep…" at bounding box center [485, 325] width 551 height 202
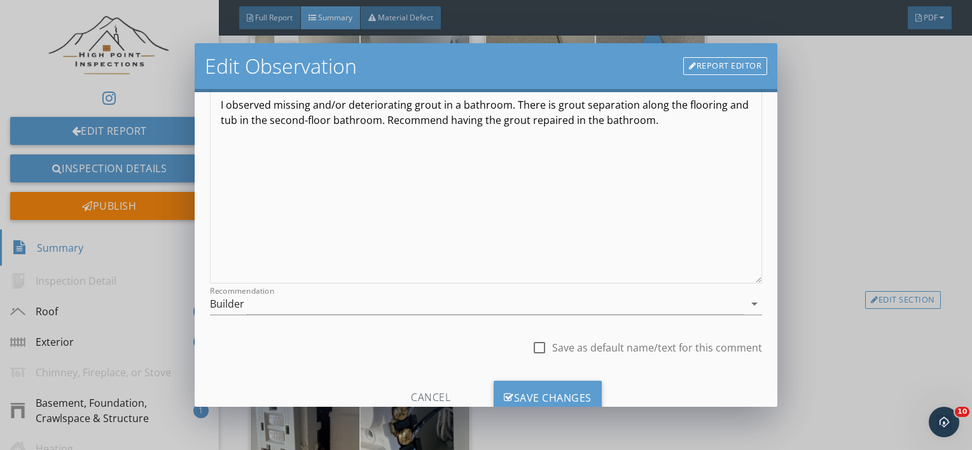
scroll to position [184, 0]
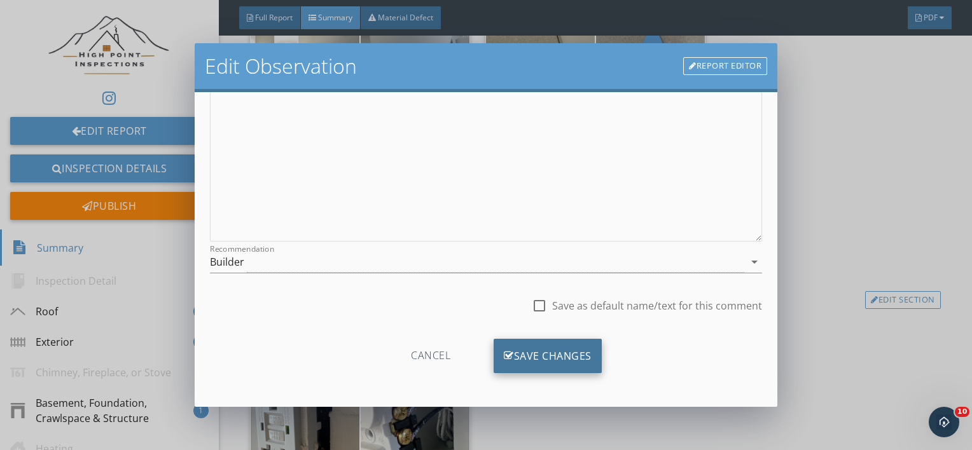
click at [513, 357] on div "Save Changes" at bounding box center [547, 356] width 108 height 34
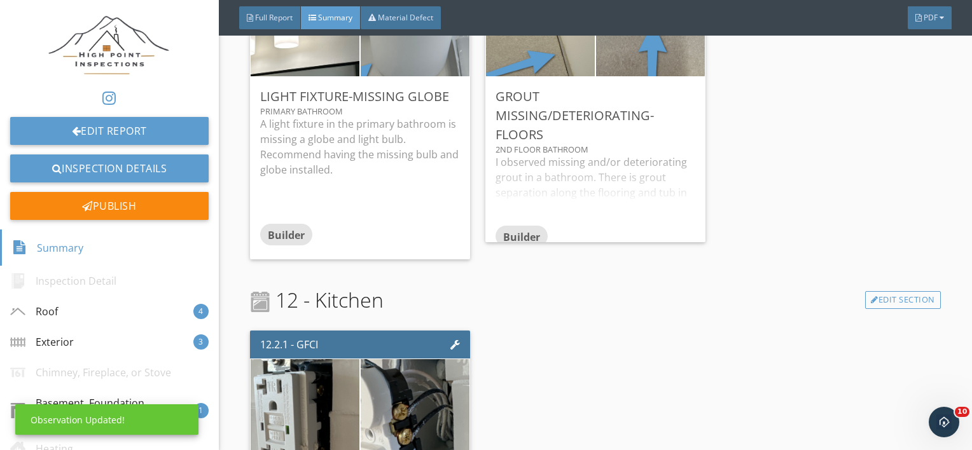
click at [376, 193] on div "A light fixture in the primary bathroom is missing a globe and light bulb. Reco…" at bounding box center [360, 170] width 200 height 108
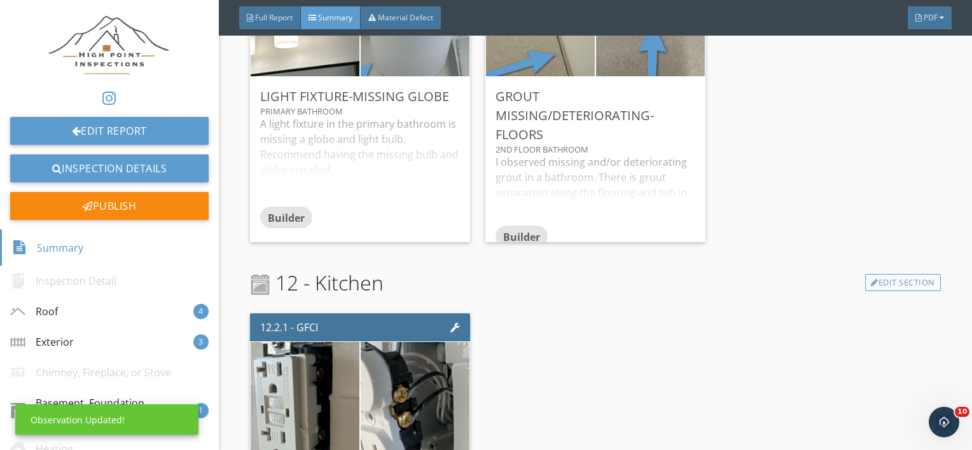
click at [376, 193] on div "A light fixture in the primary bathroom is missing a globe and light bulb. Reco…" at bounding box center [360, 161] width 200 height 90
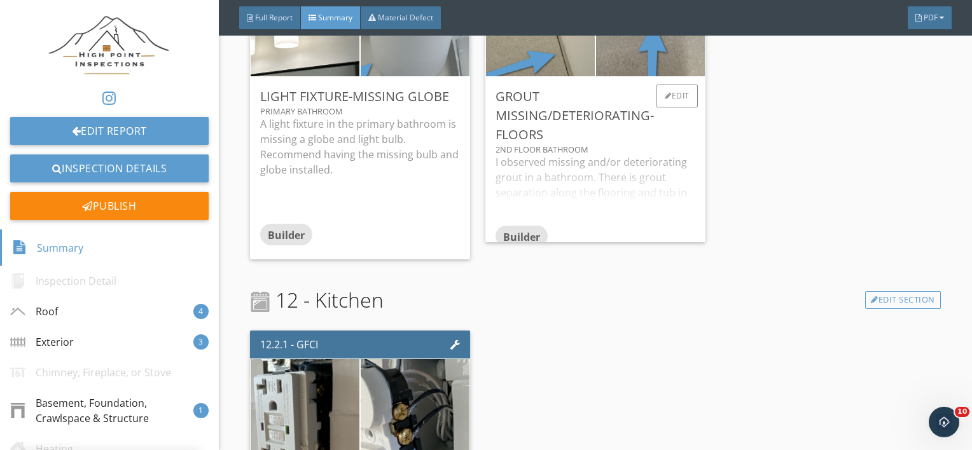
click at [621, 157] on div "I observed missing and/or deteriorating grout in a bathroom. There is grout sep…" at bounding box center [595, 190] width 200 height 71
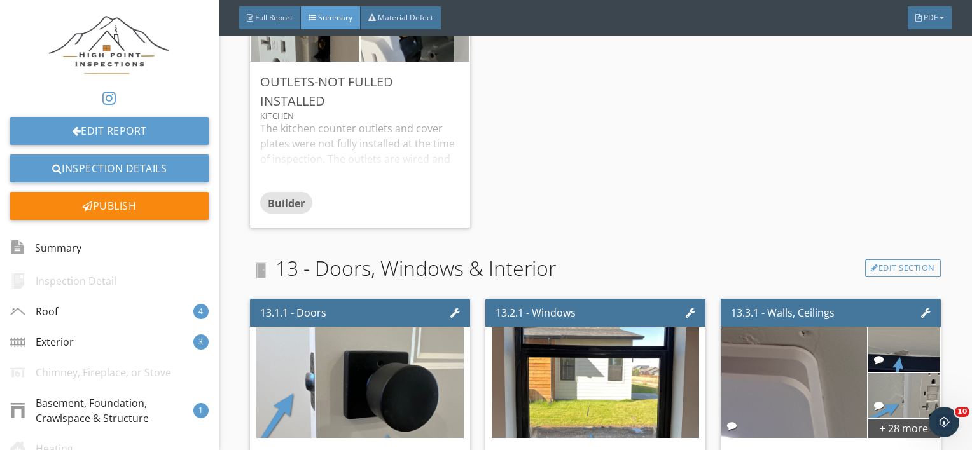
scroll to position [3243, 0]
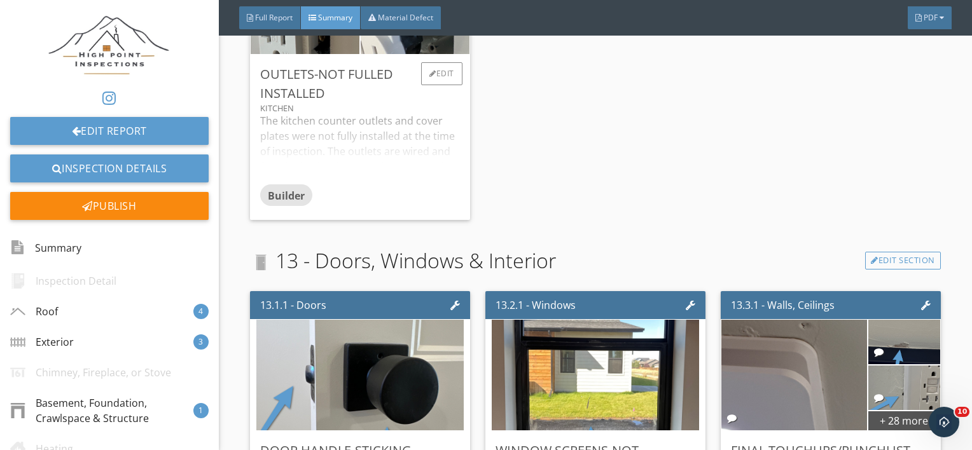
click at [347, 173] on div "The kitchen counter outlets and cover plates were not fully installed at the ti…" at bounding box center [360, 148] width 200 height 71
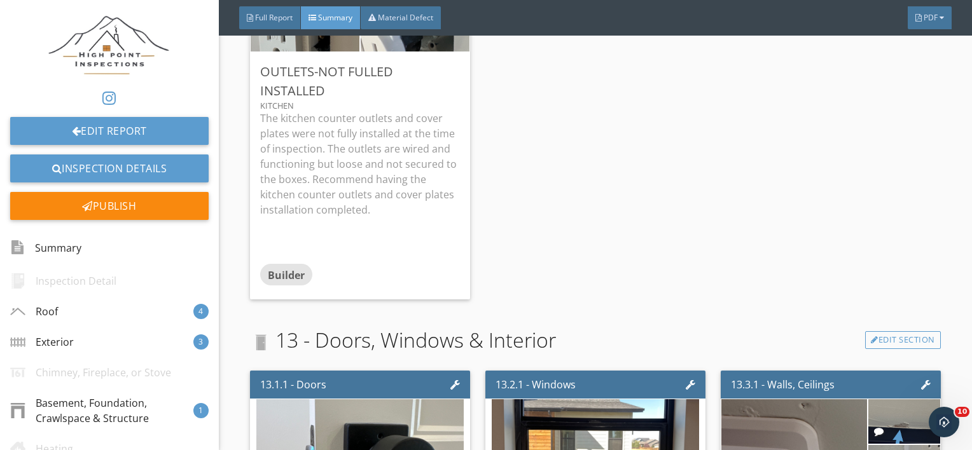
scroll to position [3245, 0]
click at [430, 71] on div at bounding box center [432, 71] width 7 height 8
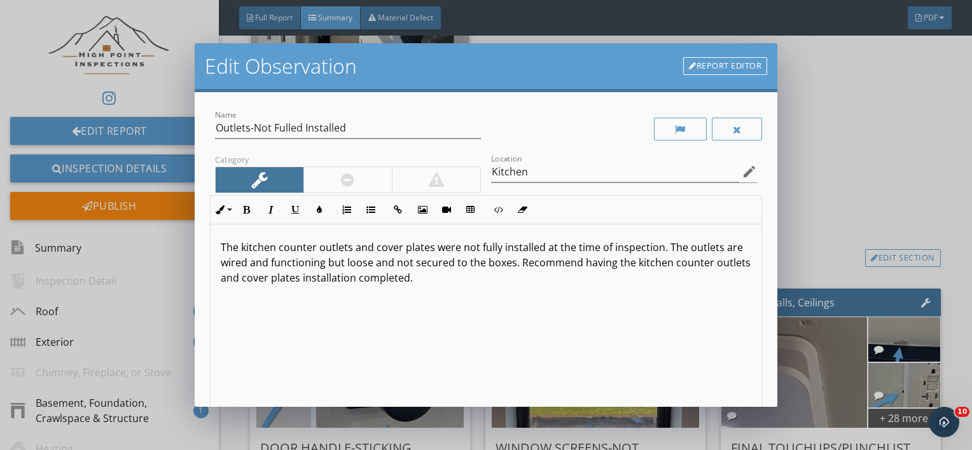
click at [392, 284] on p "The kitchen counter outlets and cover plates were not fully installed at the ti…" at bounding box center [486, 263] width 531 height 46
click at [650, 266] on p "The kitchen counter outlets and cover plates were not fully installed at the ti…" at bounding box center [486, 263] width 531 height 46
click at [481, 327] on div "The kitchen counter outlets and cover plates were not fully installed at the ti…" at bounding box center [485, 325] width 551 height 202
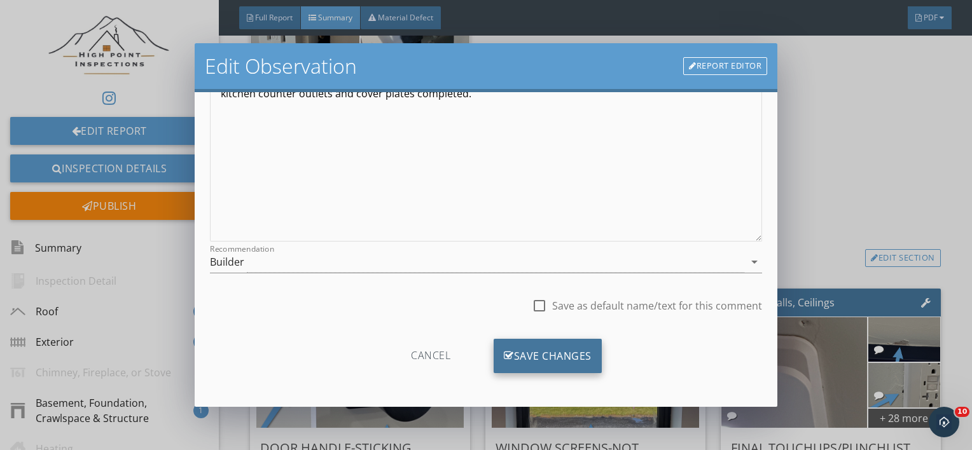
click at [513, 352] on div "Save Changes" at bounding box center [547, 356] width 108 height 34
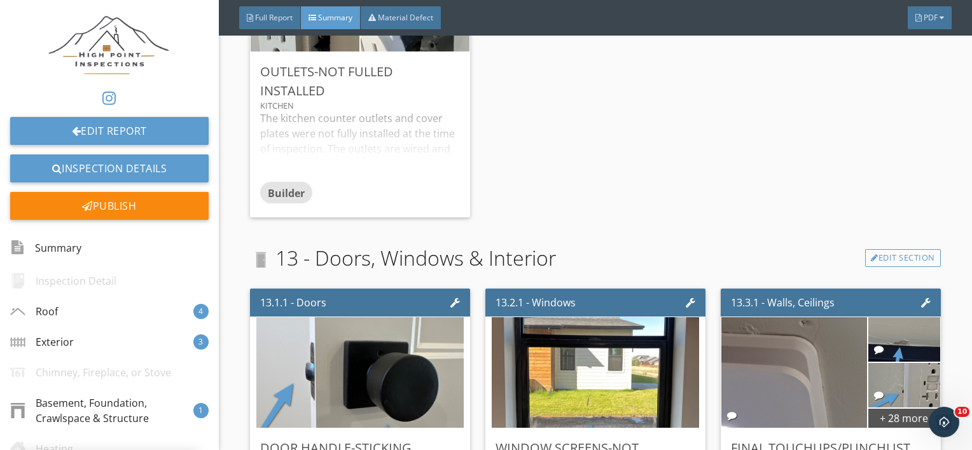
scroll to position [34, 0]
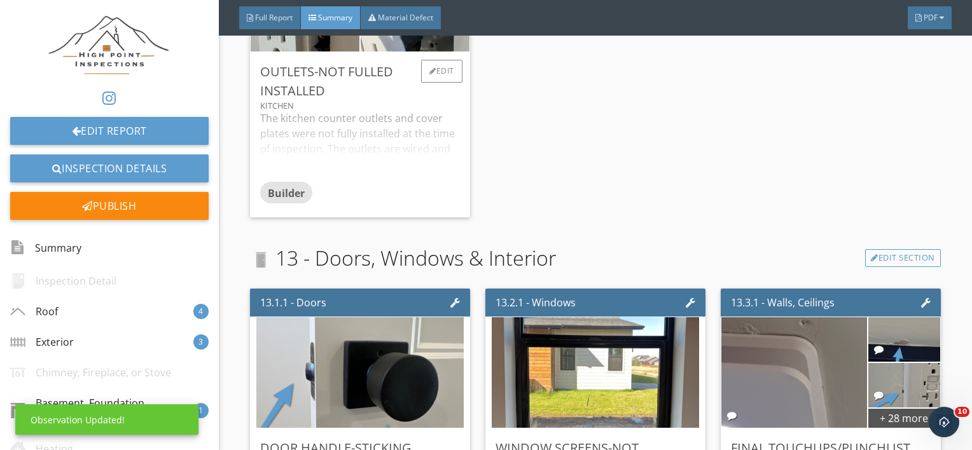
click at [389, 174] on div "The kitchen counter outlets and cover plates were not fully installed at the ti…" at bounding box center [360, 146] width 200 height 71
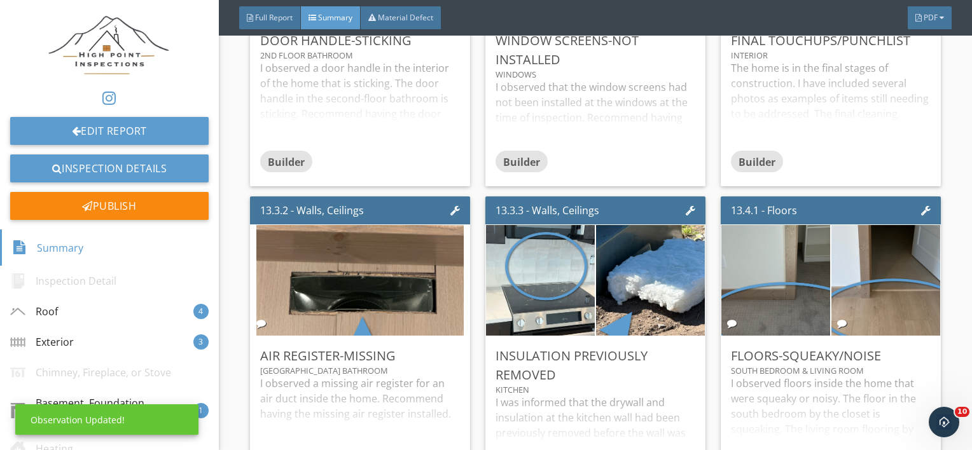
scroll to position [3738, 0]
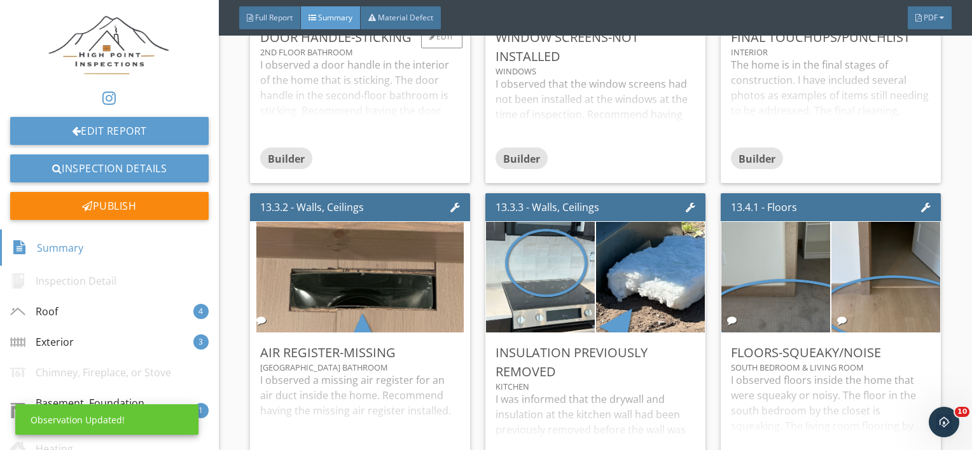
click at [363, 121] on div "I observed a door handle in the interior of the home that is sticking. The door…" at bounding box center [360, 102] width 200 height 90
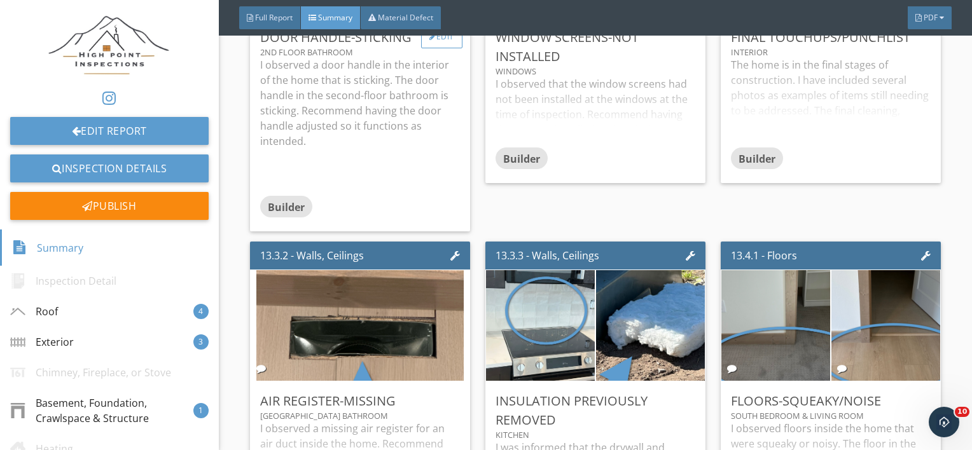
click at [428, 43] on div "Edit" at bounding box center [441, 36] width 41 height 23
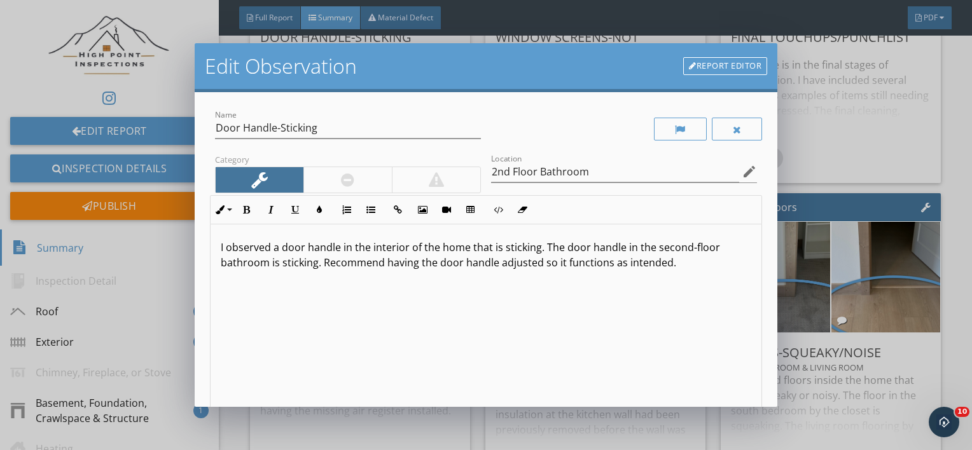
click at [499, 266] on p "I observed a door handle in the interior of the home that is sticking. The door…" at bounding box center [486, 255] width 531 height 31
click at [531, 289] on div "I observed a door handle in the interior of the home that is sticking. The door…" at bounding box center [485, 325] width 551 height 202
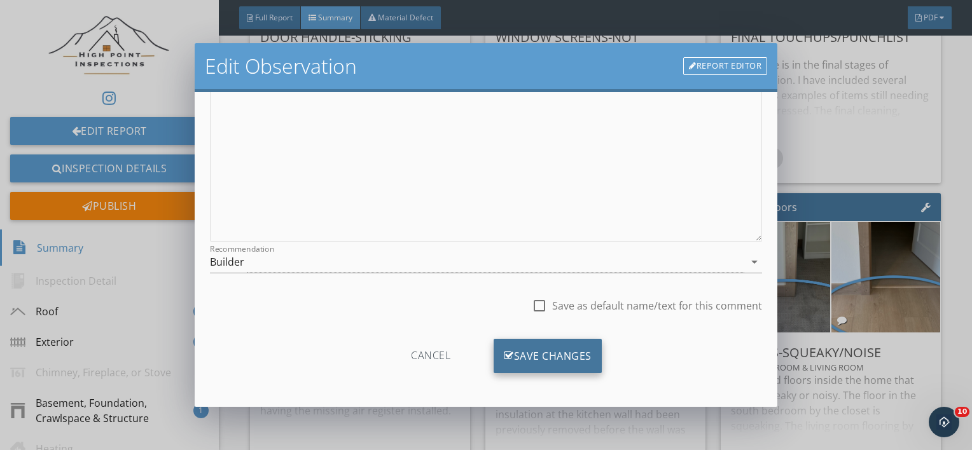
click at [514, 355] on div "Save Changes" at bounding box center [547, 356] width 108 height 34
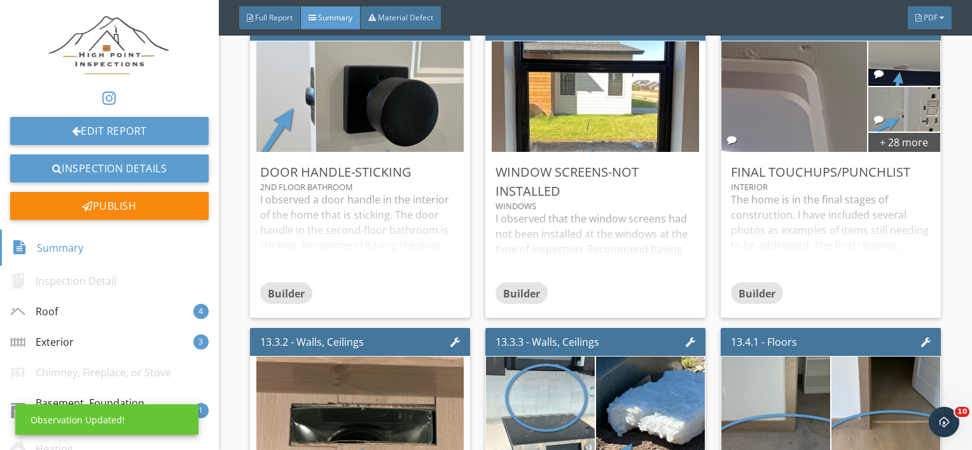
scroll to position [3596, 0]
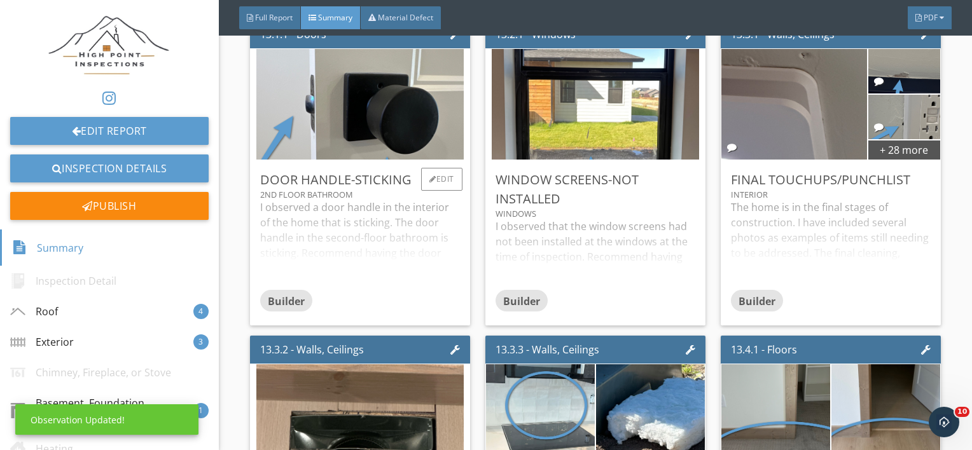
click at [371, 257] on div "I observed a door handle in the interior of the home that is sticking. The door…" at bounding box center [360, 245] width 200 height 90
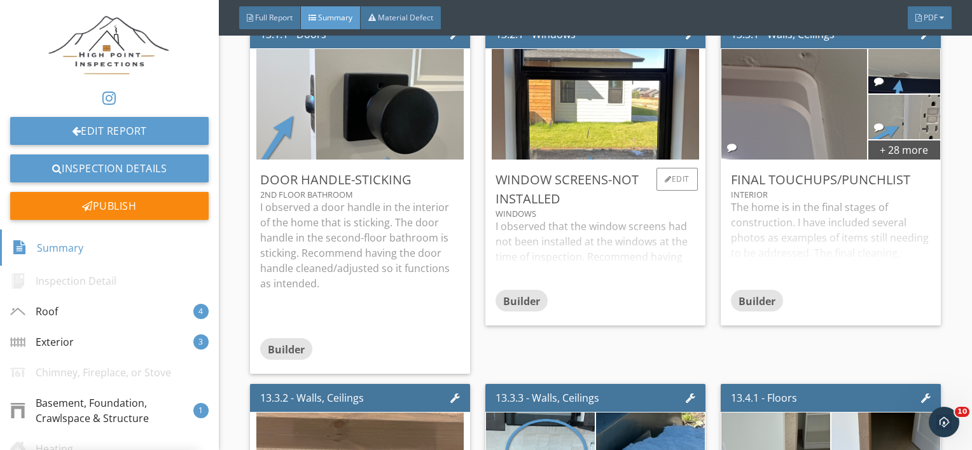
click at [610, 255] on div "I observed that the window screens had not been installed at the windows at the…" at bounding box center [595, 254] width 200 height 71
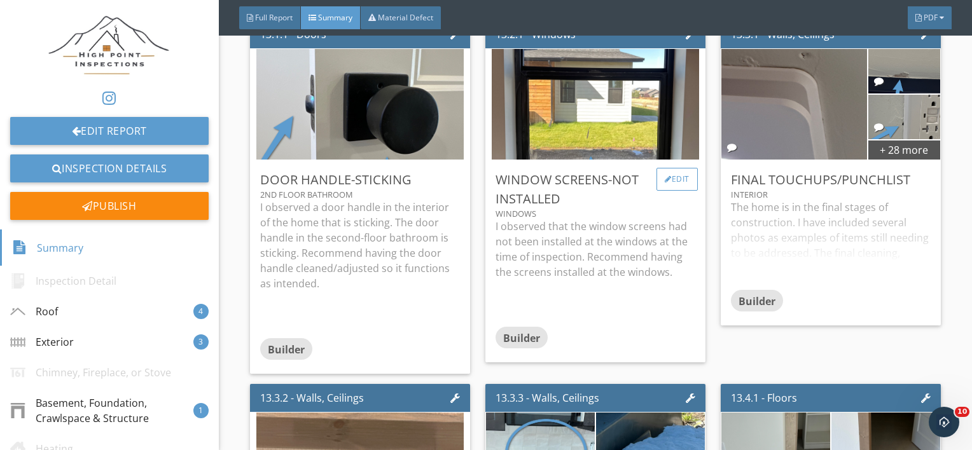
click at [670, 184] on div "Edit" at bounding box center [676, 179] width 41 height 23
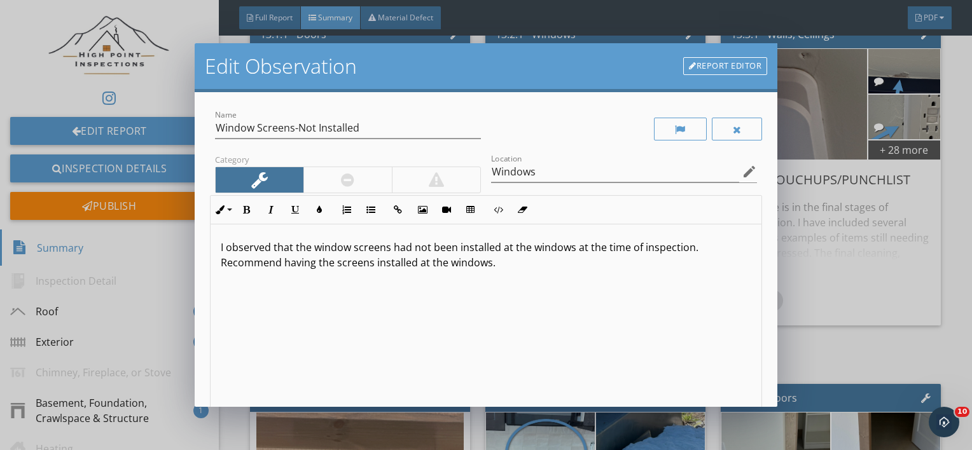
click at [570, 249] on p "I observed that the window screens had not been installed at the windows at the…" at bounding box center [486, 255] width 531 height 31
click at [235, 266] on p "I observed that the window screens had not been installed at the time of inspec…" at bounding box center [486, 255] width 531 height 31
click at [239, 268] on p "I observed that the window screens had not been installed at the time of inspec…" at bounding box center [486, 255] width 531 height 31
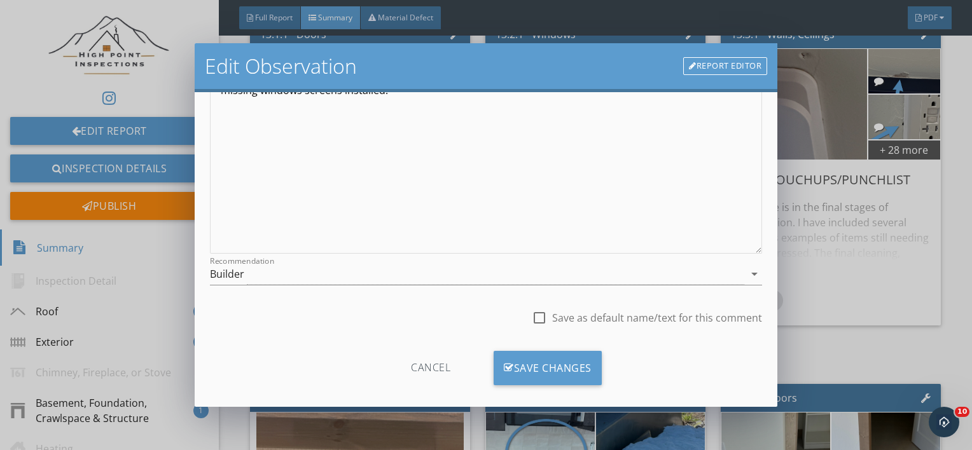
scroll to position [184, 0]
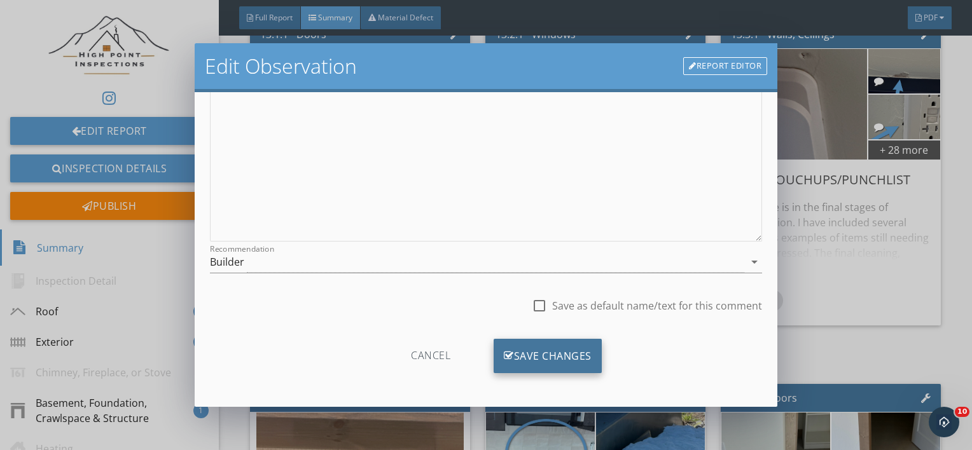
click at [514, 344] on div "Save Changes" at bounding box center [547, 356] width 108 height 34
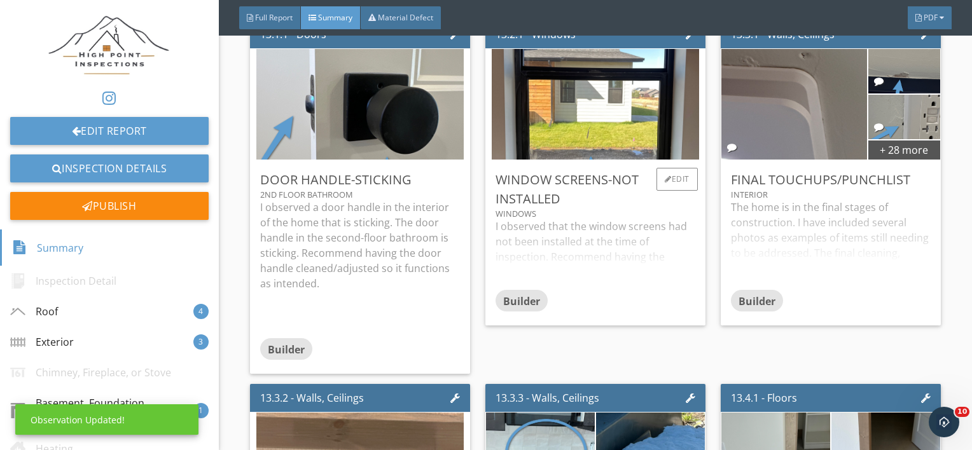
click at [560, 219] on div "I observed that the window screens had not been installed at the time of inspec…" at bounding box center [595, 254] width 200 height 71
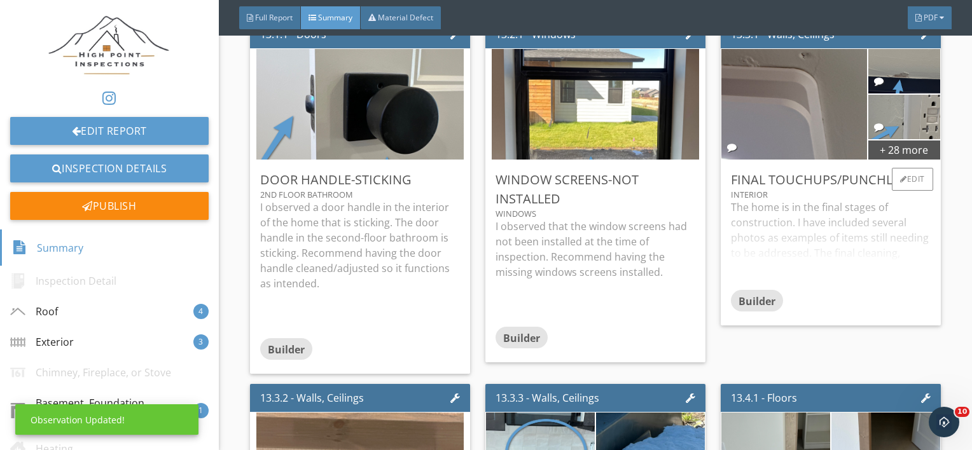
click at [791, 219] on div "The home is in the final stages of construction. I have included several photos…" at bounding box center [831, 245] width 200 height 90
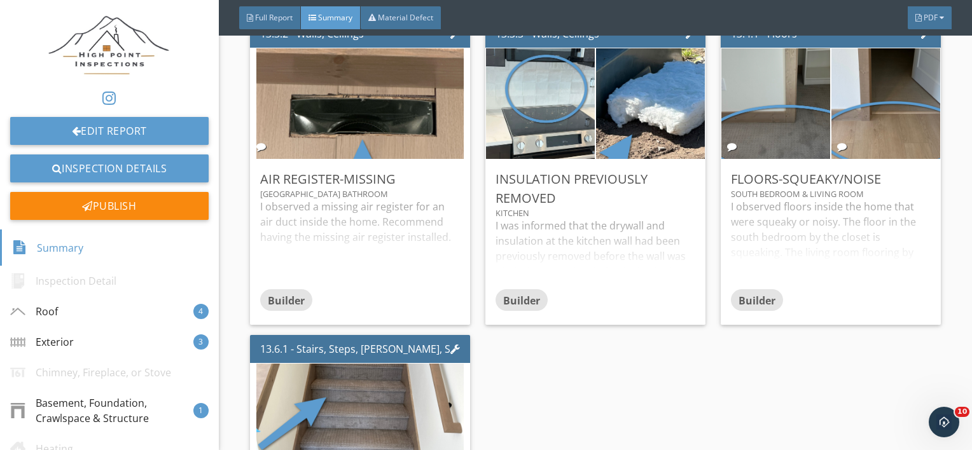
scroll to position [3991, 0]
click at [475, 212] on div "13.3.2 - Walls, Ceilings Air Register-Missing 1st Floor Hall Bathroom I observe…" at bounding box center [365, 172] width 230 height 315
click at [406, 237] on div "I observed a missing air register for an air duct inside the home. Recommend ha…" at bounding box center [360, 244] width 200 height 90
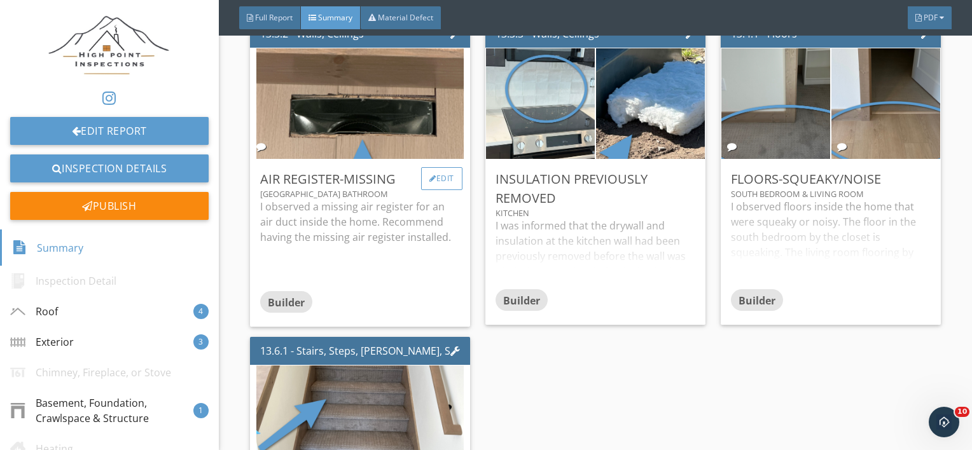
click at [435, 180] on div "Edit" at bounding box center [441, 178] width 41 height 23
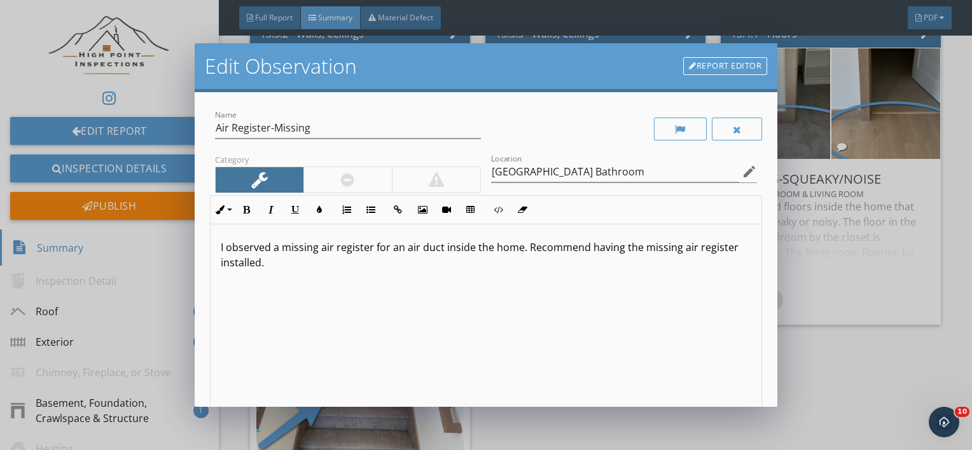
click at [524, 249] on p "I observed a missing air register for an air duct inside the home. Recommend ha…" at bounding box center [486, 255] width 531 height 31
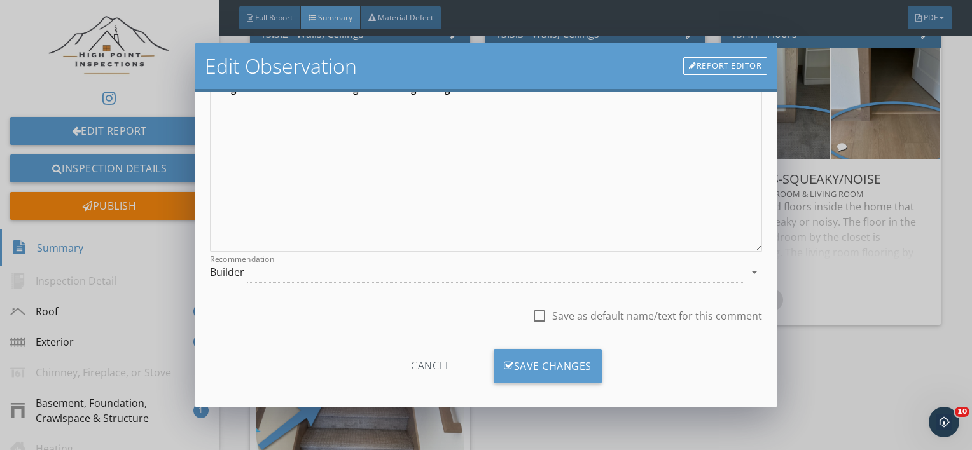
scroll to position [184, 0]
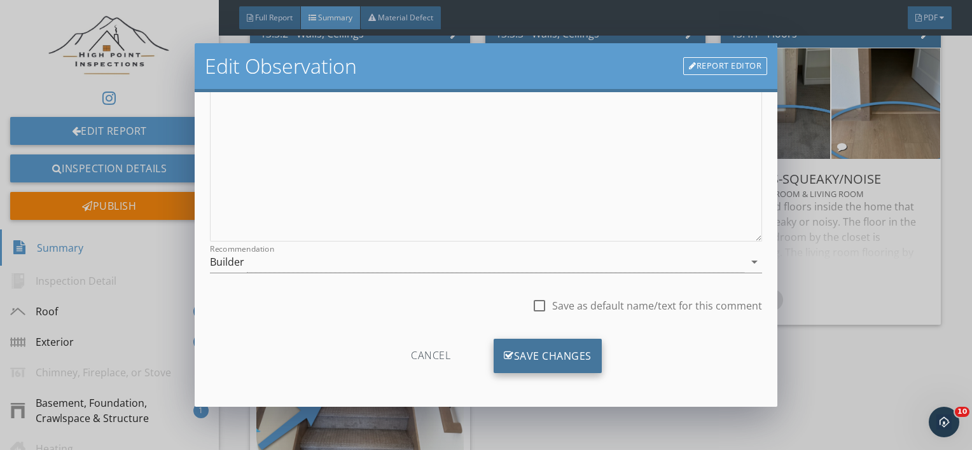
click at [560, 368] on div "Save Changes" at bounding box center [547, 356] width 108 height 34
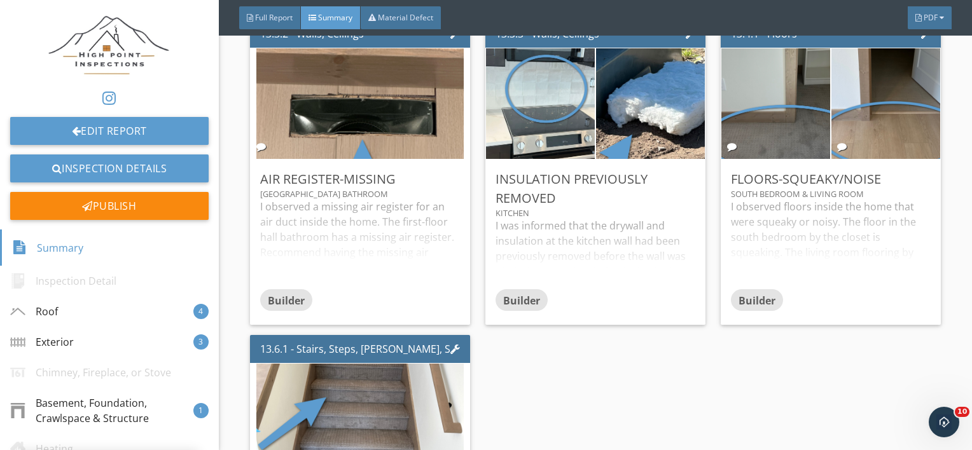
scroll to position [34, 0]
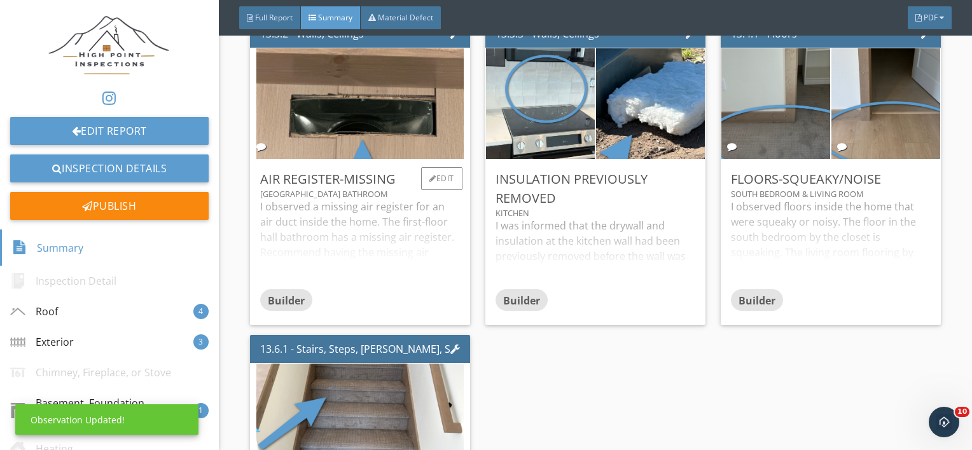
click at [382, 254] on div "I observed a missing air register for an air duct inside the home. The first-fl…" at bounding box center [360, 244] width 200 height 90
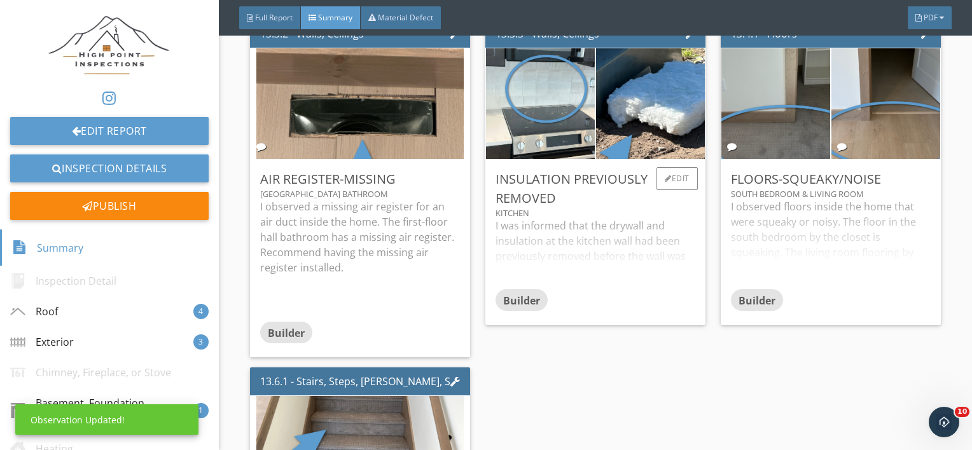
click at [642, 273] on div "I was informed that the drywall and insulation at the kitchen wall had been pre…" at bounding box center [595, 253] width 200 height 71
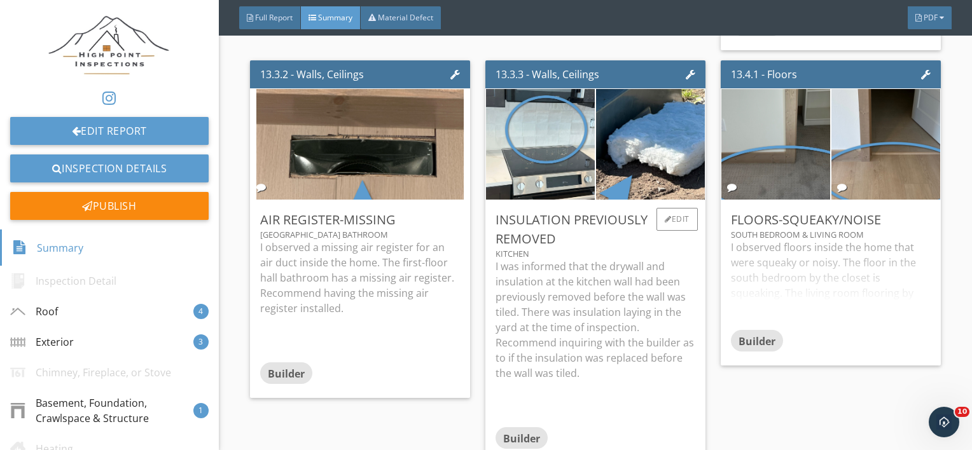
scroll to position [3947, 0]
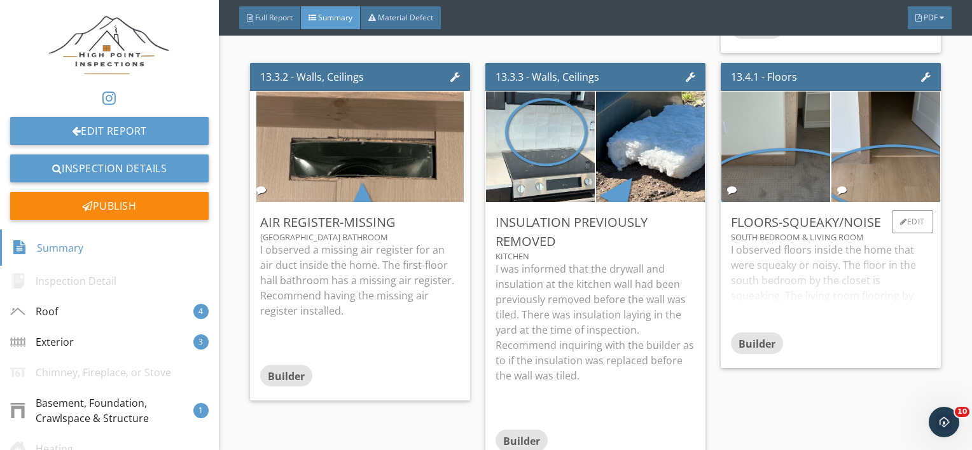
click at [779, 290] on div "I observed floors inside the home that were squeaky or noisy. The floor in the …" at bounding box center [831, 287] width 200 height 90
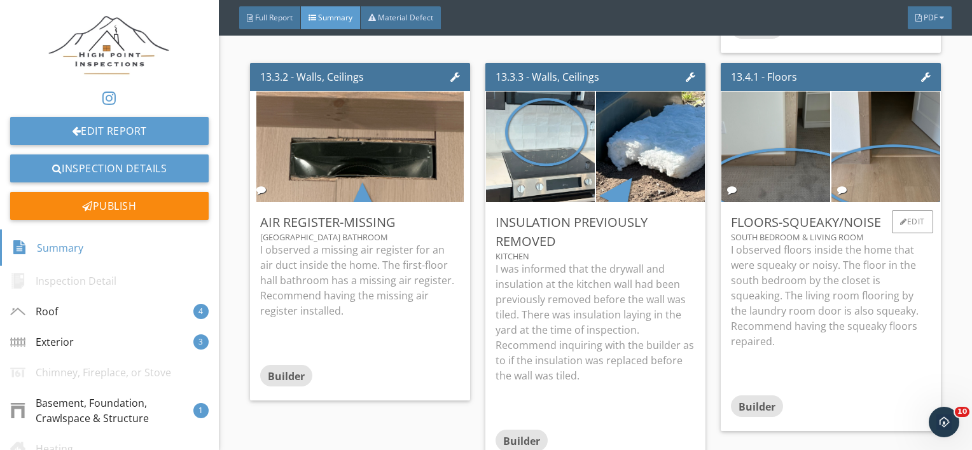
scroll to position [3960, 0]
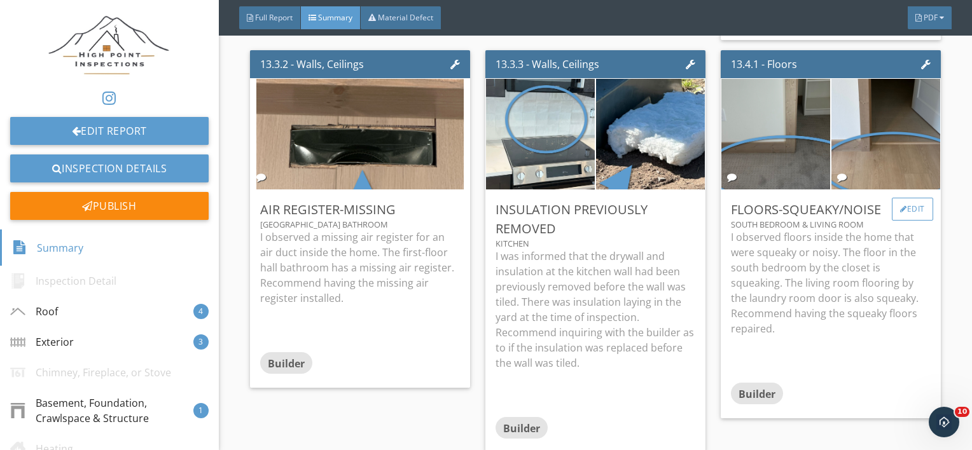
click at [895, 217] on div "Edit" at bounding box center [911, 209] width 41 height 23
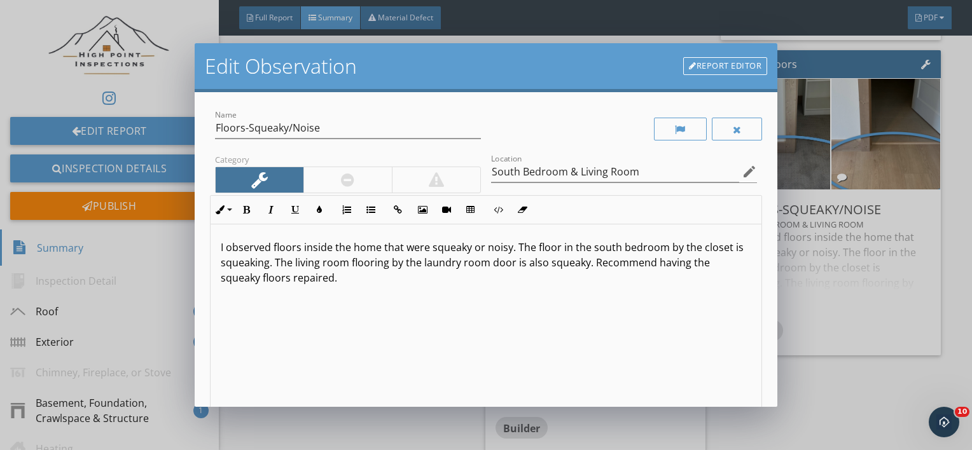
click at [542, 252] on p "I observed floors inside the home that were squeaky or noisy. The floor in the …" at bounding box center [486, 263] width 531 height 46
click at [526, 301] on div "I observed floors inside the home that were squeaky or noisy. The floor in the …" at bounding box center [485, 325] width 551 height 202
click at [217, 265] on div "I observed floors inside the home that were squeaky or noisy. The floor in the …" at bounding box center [485, 325] width 551 height 202
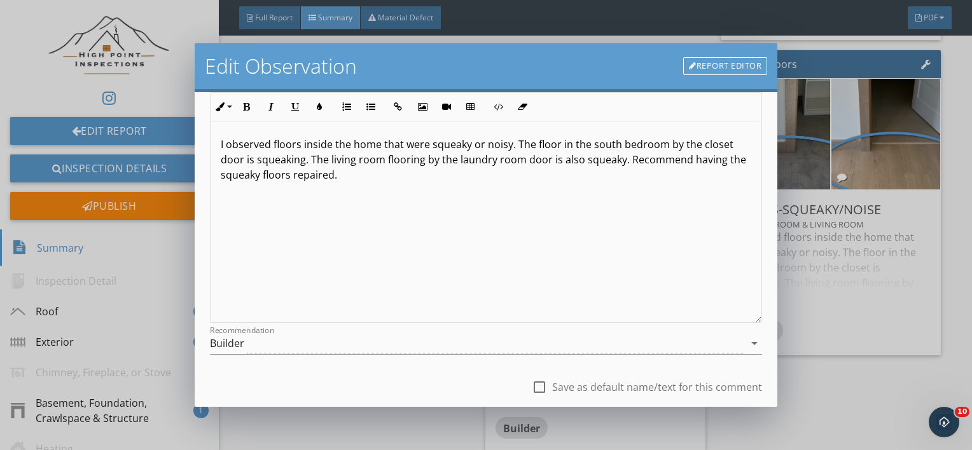
scroll to position [184, 0]
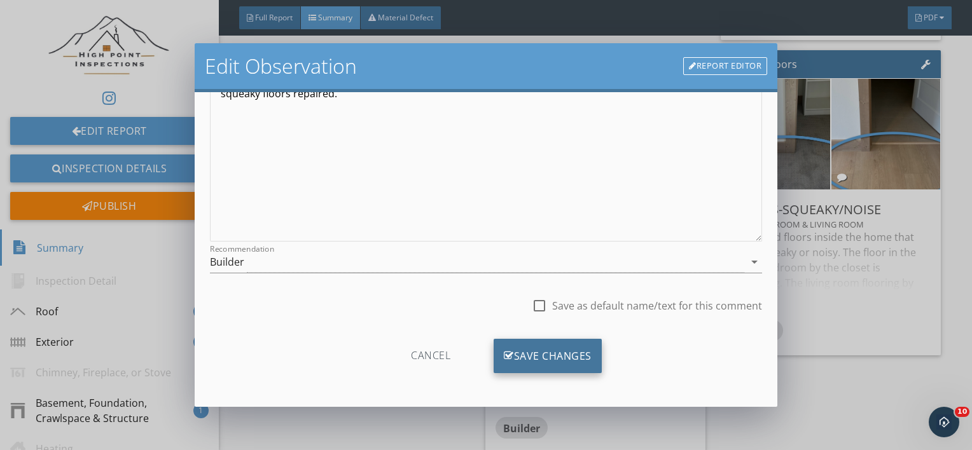
click at [525, 356] on div "Save Changes" at bounding box center [547, 356] width 108 height 34
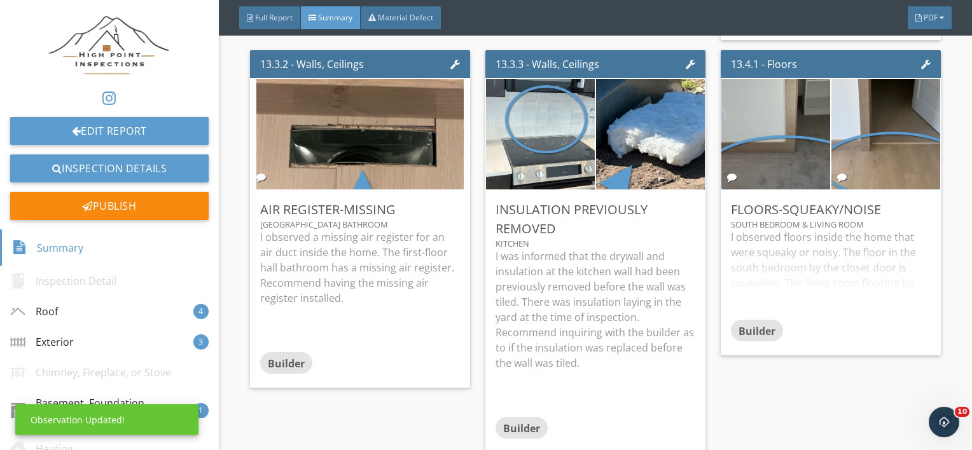
scroll to position [34, 0]
click at [864, 252] on div "I observed floors inside the home that were squeaky or noisy. The floor in the …" at bounding box center [831, 275] width 200 height 90
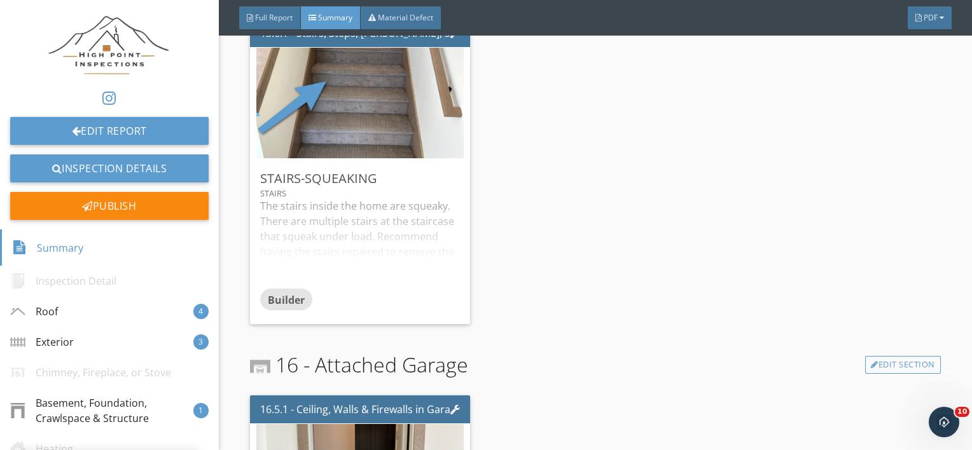
scroll to position [4407, 0]
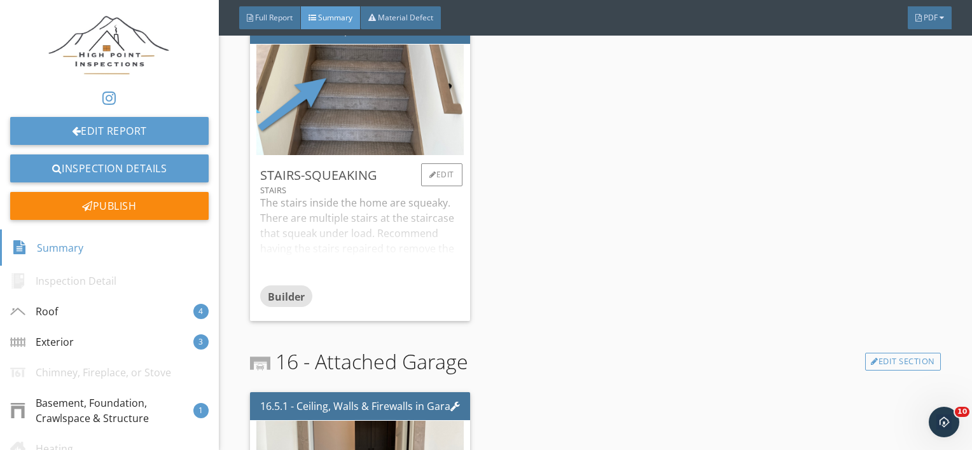
click at [374, 286] on div "Builder" at bounding box center [360, 298] width 200 height 25
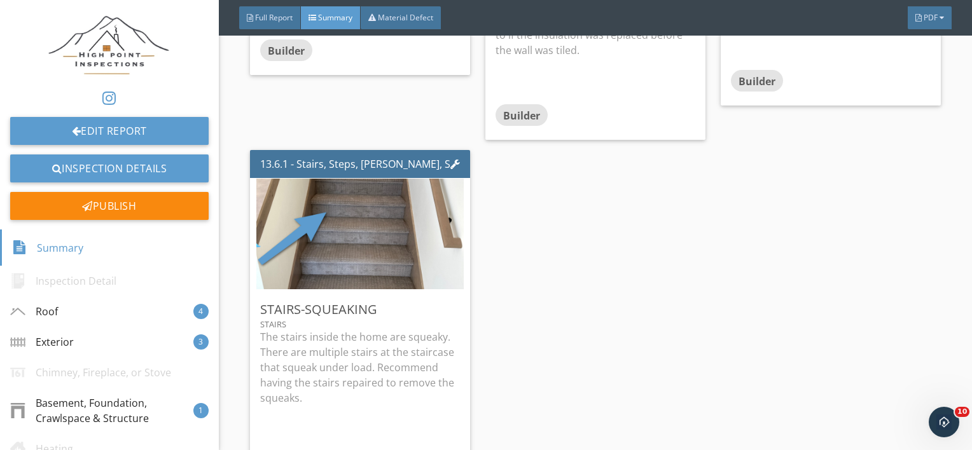
scroll to position [4277, 0]
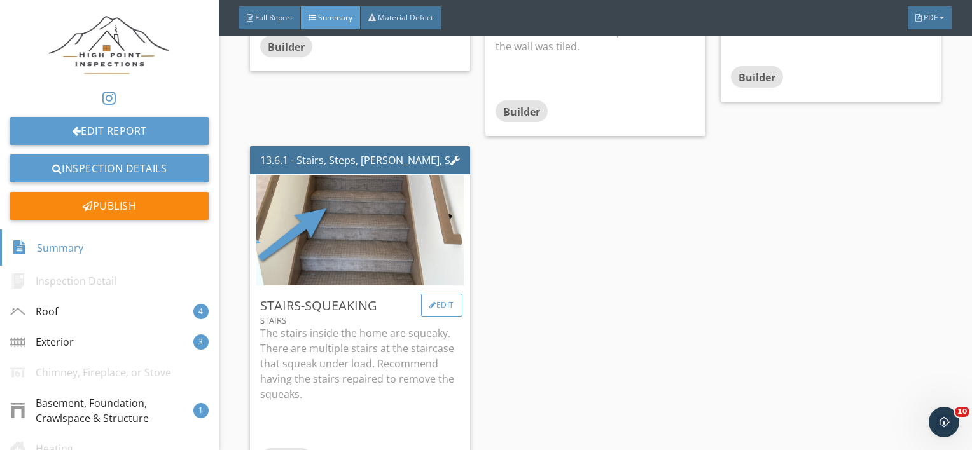
click at [443, 308] on div "Edit" at bounding box center [441, 305] width 41 height 23
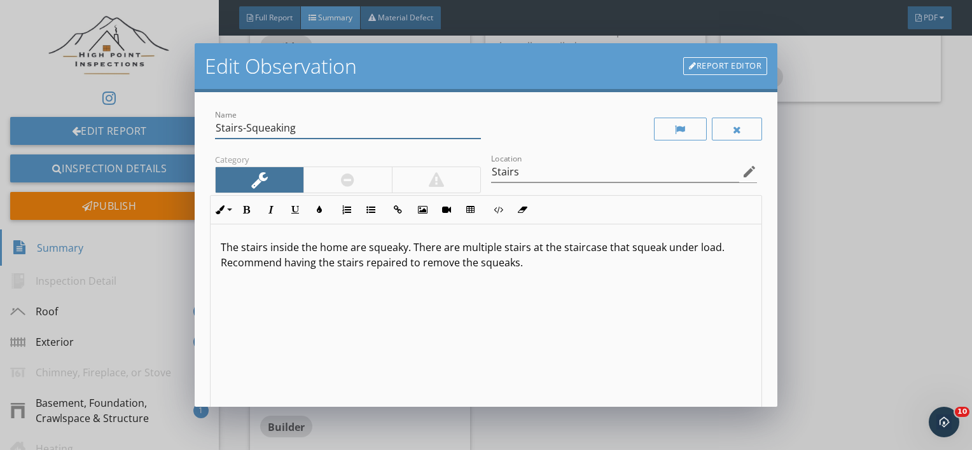
click at [353, 127] on input "Stairs-Squeaking" at bounding box center [348, 128] width 266 height 21
type input "Stairs-Squeaky/Noisy"
click at [240, 252] on p "The stairs inside the home are squeaky. There are multiple stairs at the stairc…" at bounding box center [486, 255] width 531 height 31
click at [378, 252] on p "I observed stairs inside the home are squeaky. There are multiple stairs at the…" at bounding box center [486, 255] width 531 height 31
click at [457, 249] on p "I observed stairs inside the home that are squeaky. There are multiple stairs a…" at bounding box center [486, 255] width 531 height 31
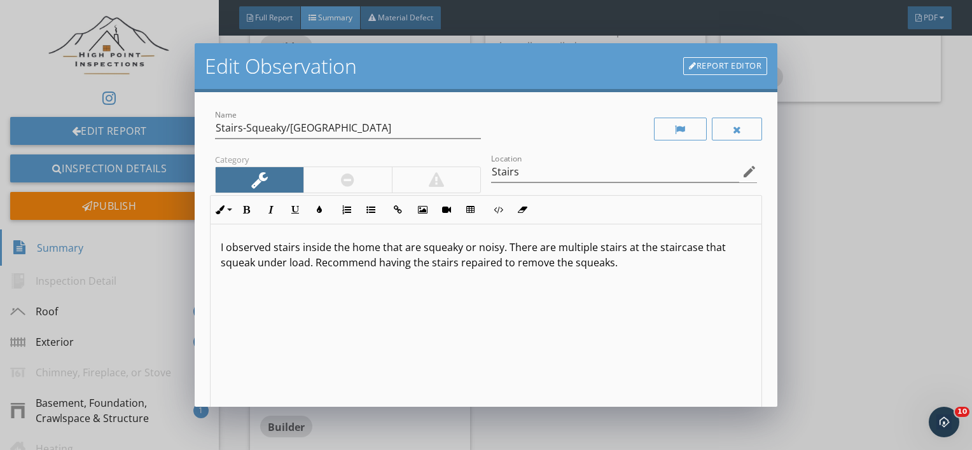
click at [499, 303] on div "I observed stairs inside the home that are squeaky or noisy. There are multiple…" at bounding box center [485, 325] width 551 height 202
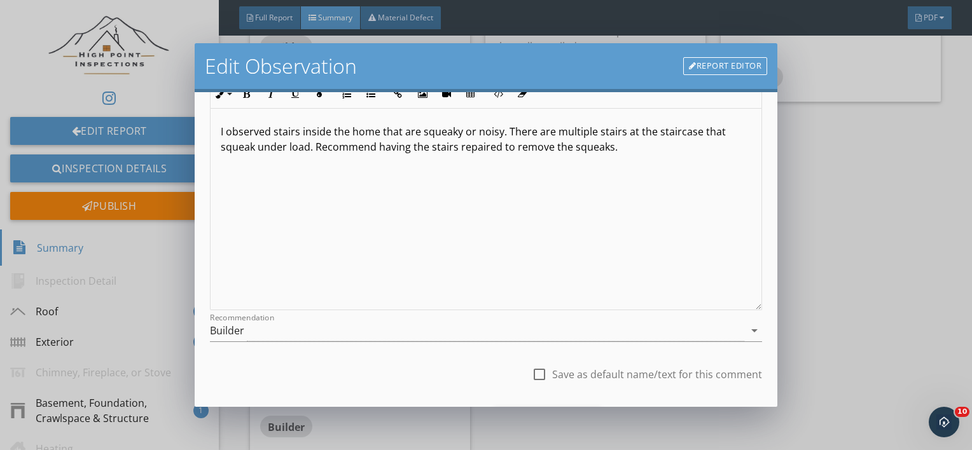
scroll to position [184, 0]
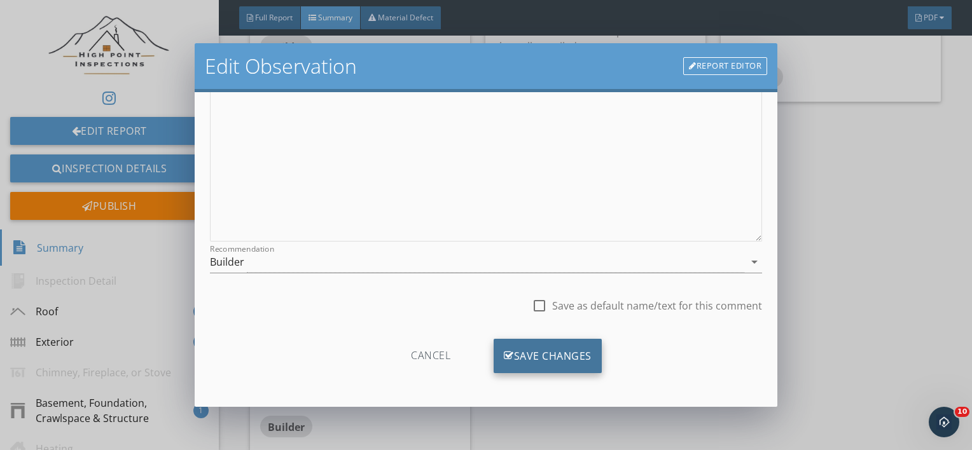
click at [514, 368] on div "Save Changes" at bounding box center [547, 356] width 108 height 34
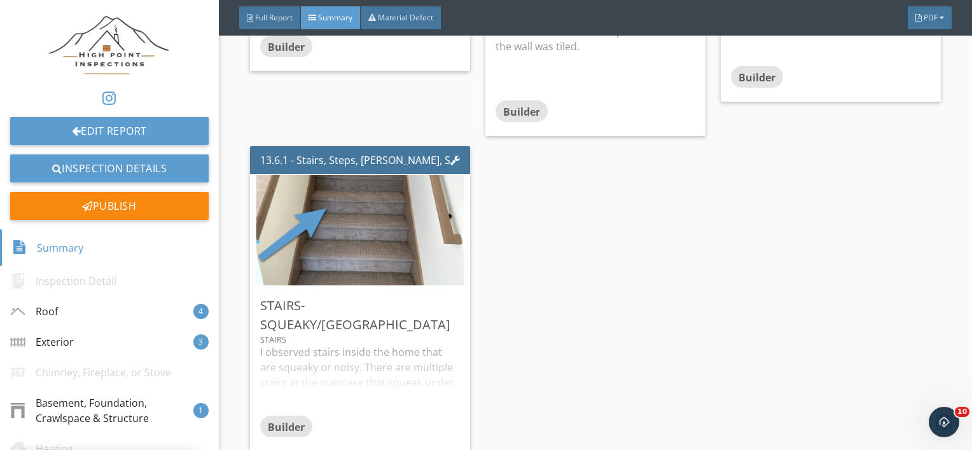
scroll to position [34, 0]
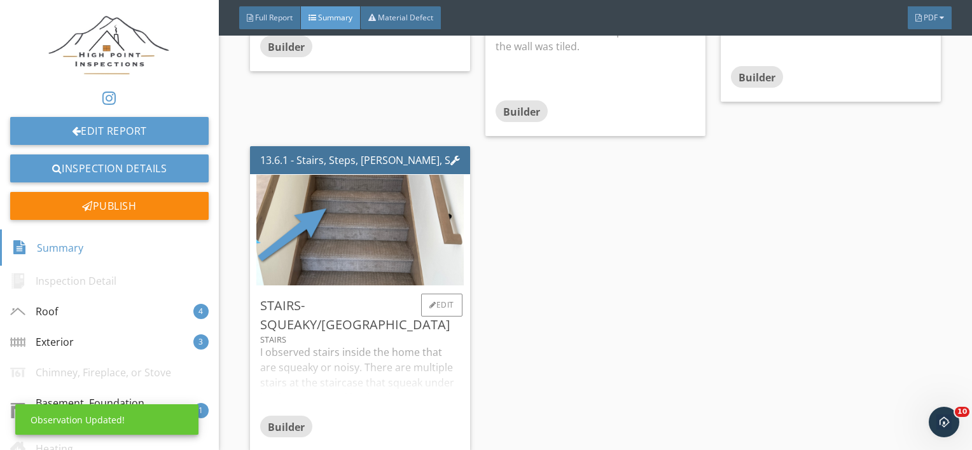
click at [338, 362] on div "I observed stairs inside the home that are squeaky or noisy. There are multiple…" at bounding box center [360, 380] width 200 height 71
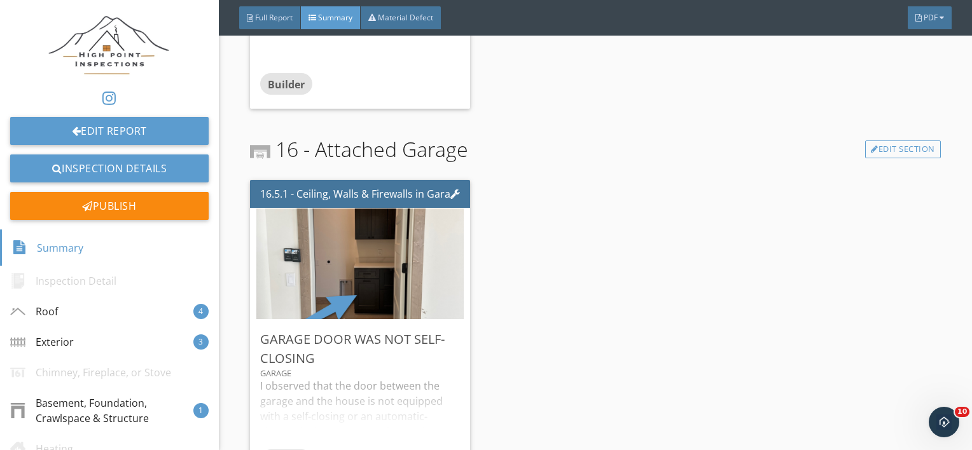
scroll to position [4702, 0]
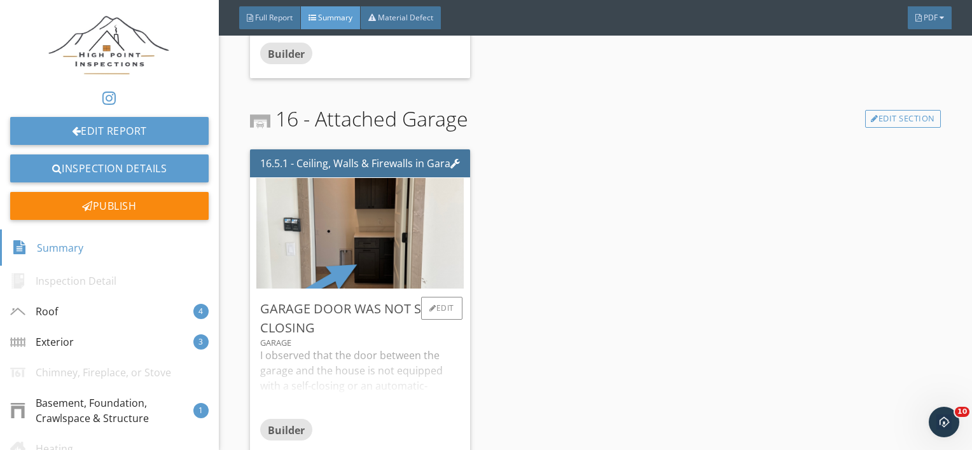
click at [401, 354] on div "I observed that the door between the garage and the house is not equipped with …" at bounding box center [360, 383] width 200 height 71
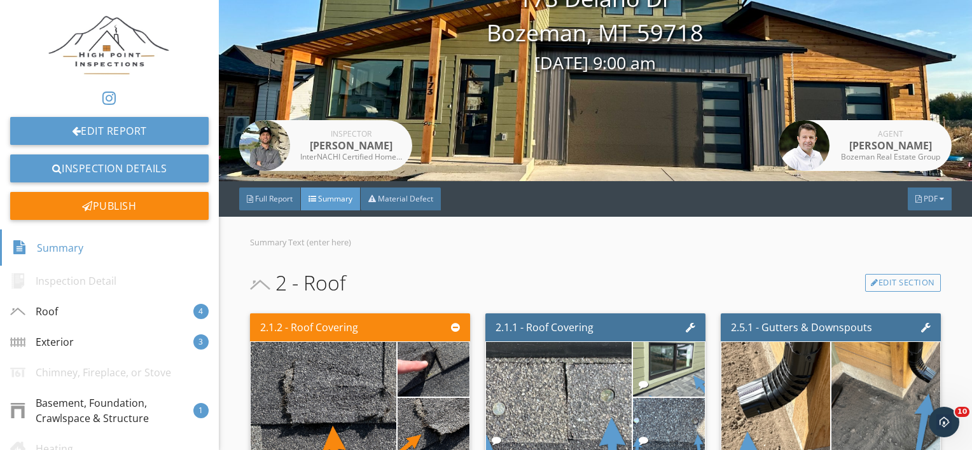
scroll to position [43, 0]
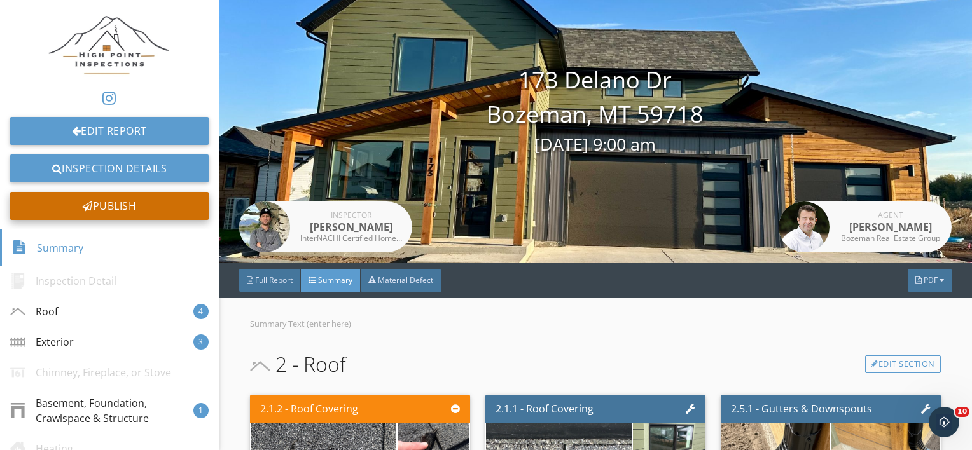
click at [100, 217] on div "Publish" at bounding box center [109, 206] width 198 height 28
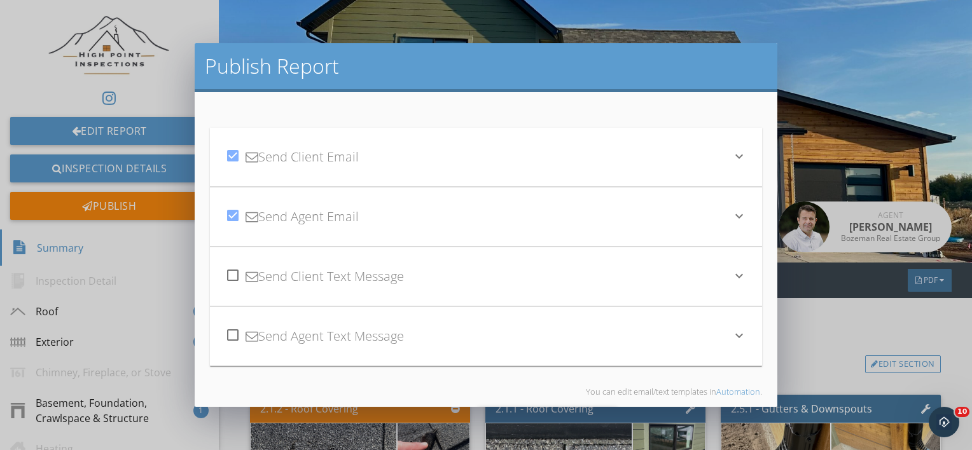
click at [451, 152] on div "check_box Send Client Email" at bounding box center [478, 156] width 507 height 43
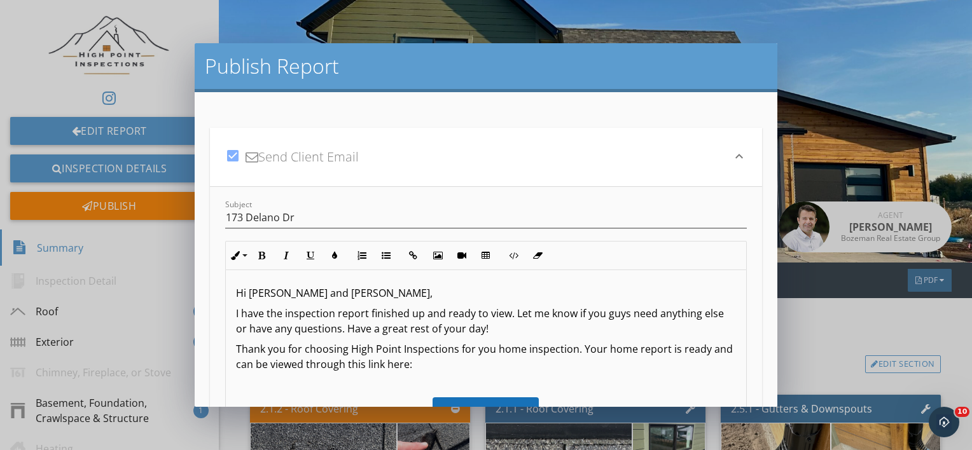
click at [514, 315] on p "I have the inspection report finished up and ready to view. Let me know if you …" at bounding box center [486, 321] width 500 height 31
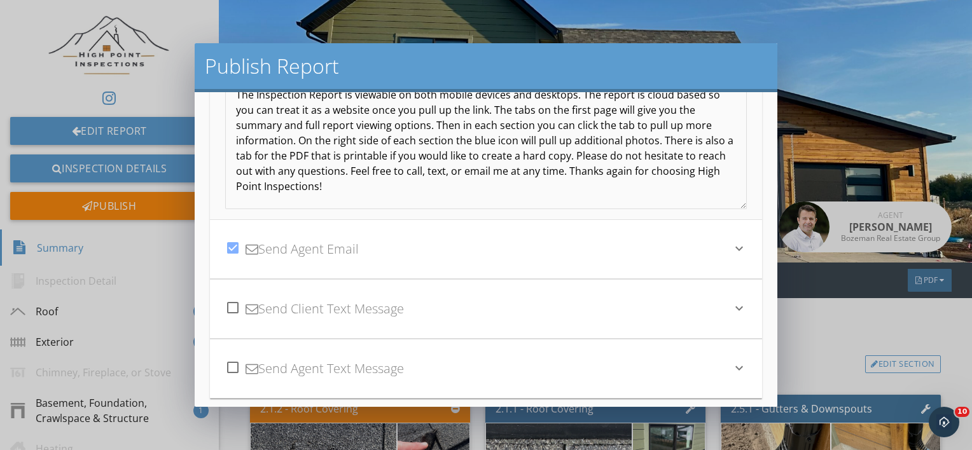
scroll to position [256, 0]
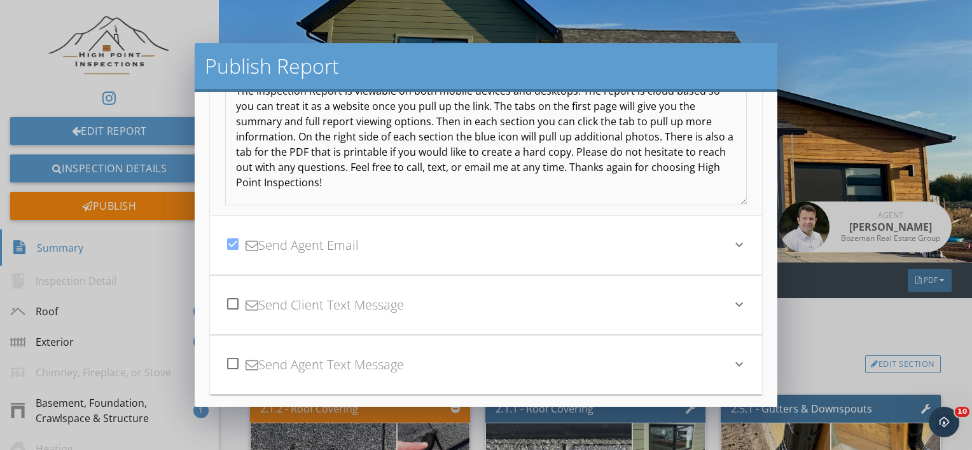
click at [467, 237] on div "check_box Send Agent Email" at bounding box center [478, 245] width 507 height 43
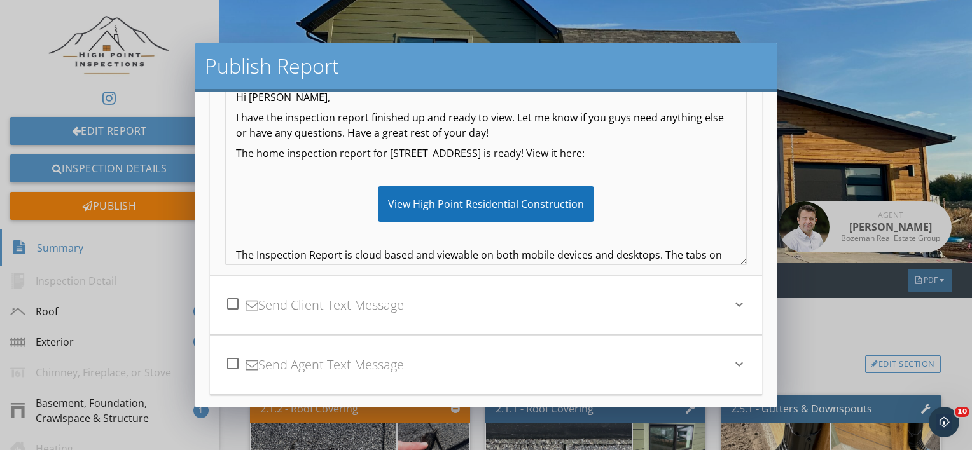
click at [511, 121] on p "I have the inspection report finished up and ready to view. Let me know if you …" at bounding box center [486, 125] width 500 height 31
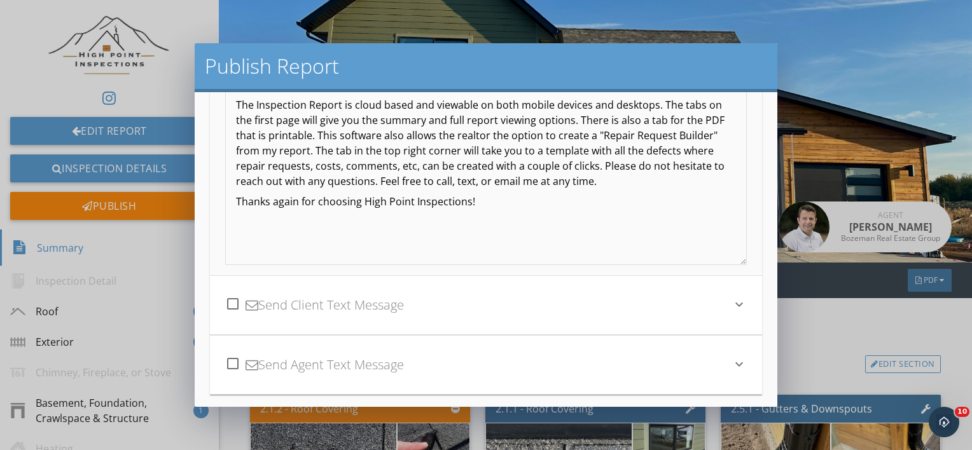
scroll to position [341, 0]
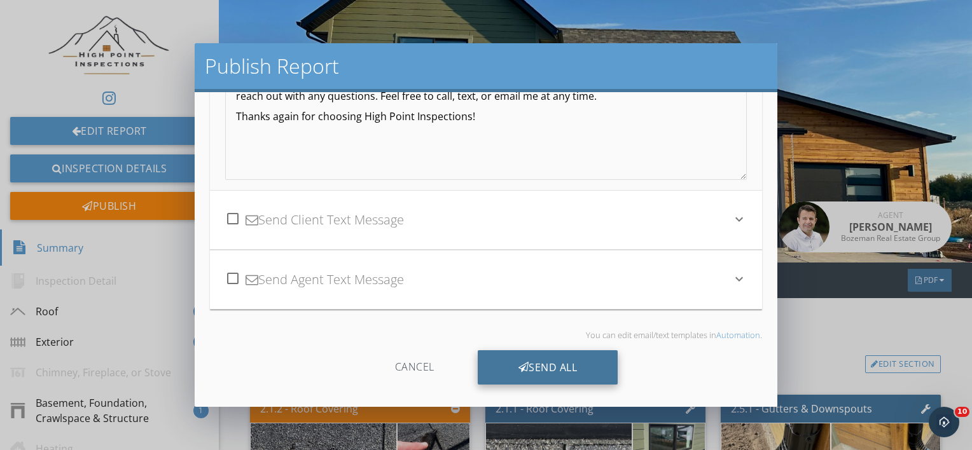
click at [532, 357] on div "Send All" at bounding box center [548, 367] width 141 height 34
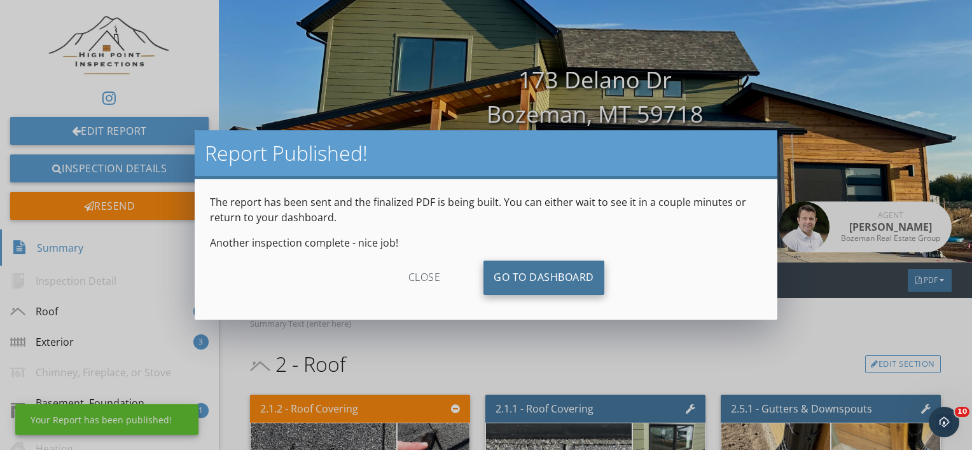
click at [535, 272] on link "Go To Dashboard" at bounding box center [543, 278] width 121 height 34
